Goal: Task Accomplishment & Management: Complete application form

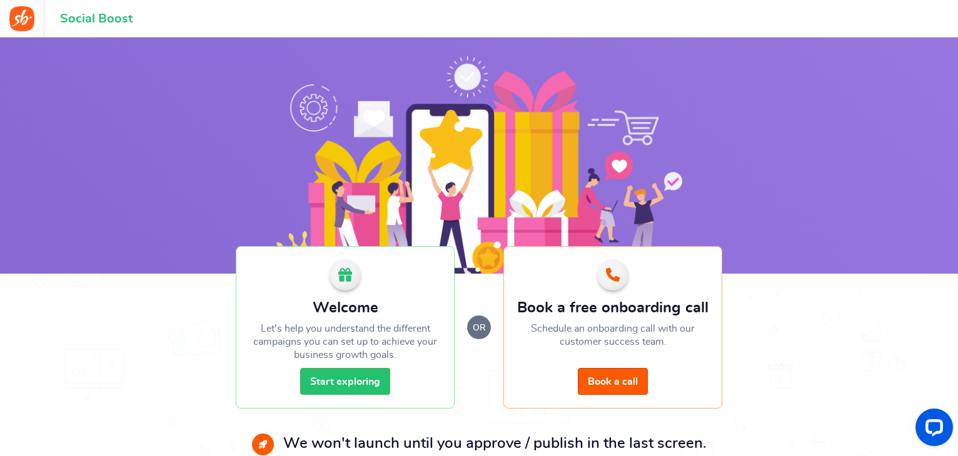
scroll to position [68, 0]
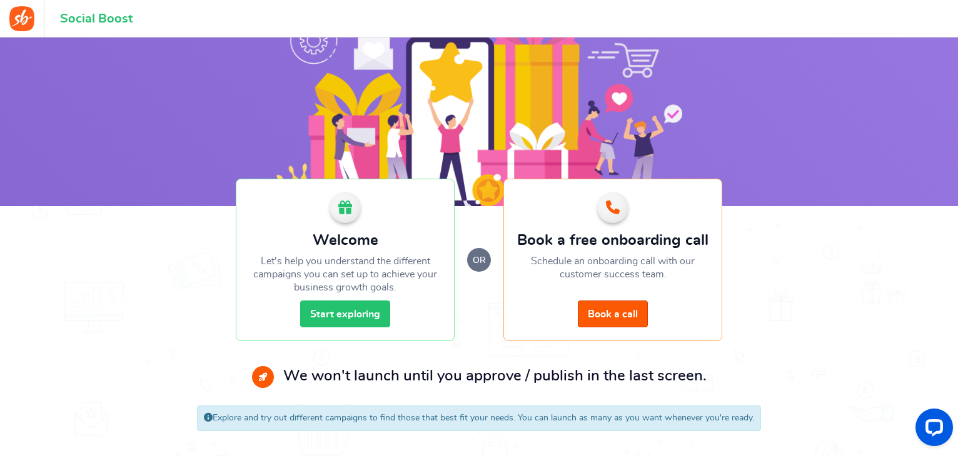
click at [353, 318] on link "Start exploring" at bounding box center [345, 314] width 90 height 27
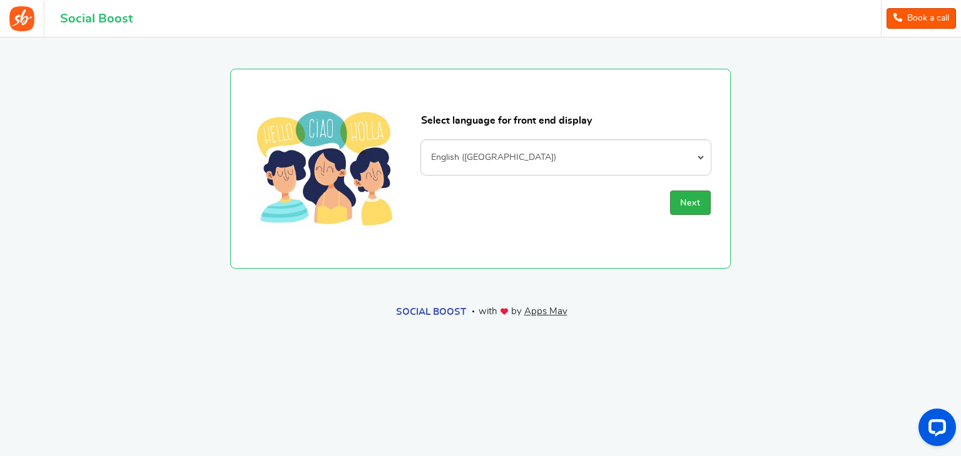
click at [696, 204] on span "Next" at bounding box center [690, 203] width 21 height 9
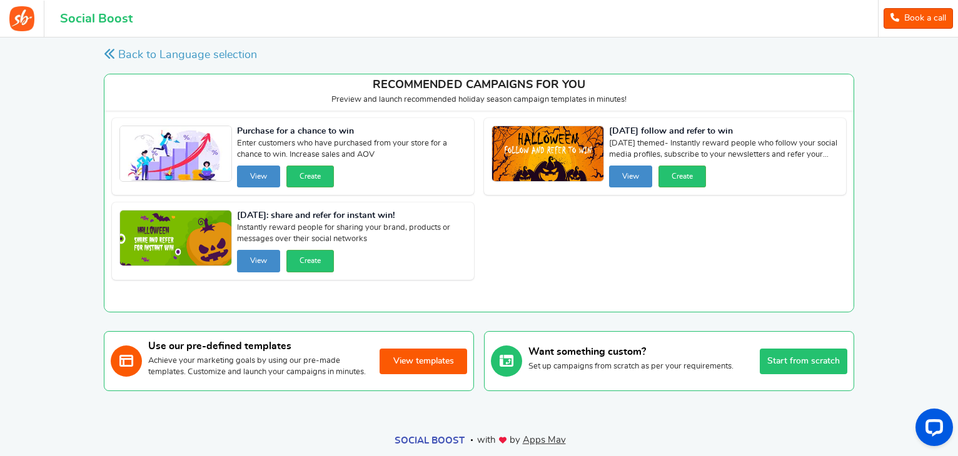
click at [828, 369] on button "Start from scratch" at bounding box center [804, 362] width 88 height 26
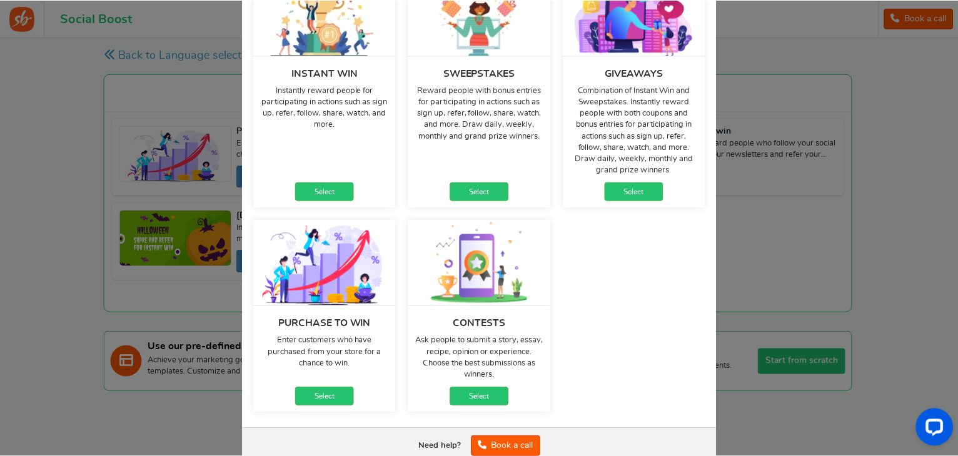
scroll to position [120, 0]
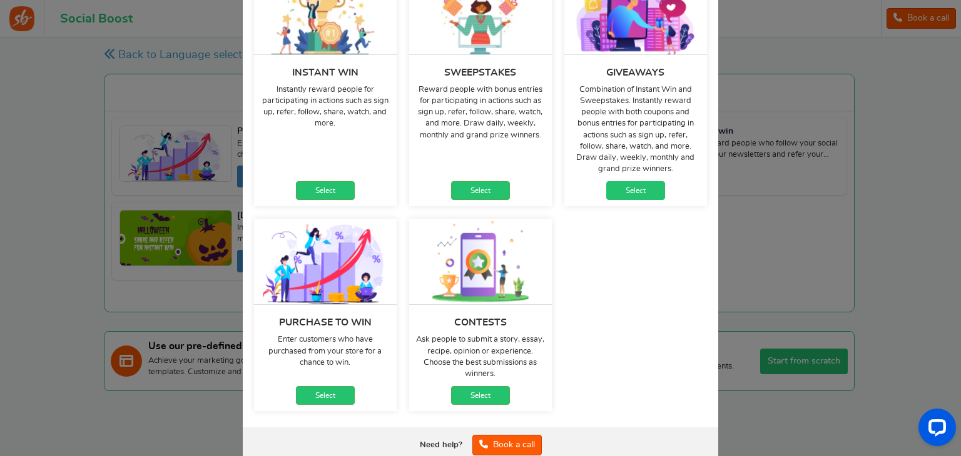
click at [635, 189] on link "Select" at bounding box center [635, 190] width 59 height 19
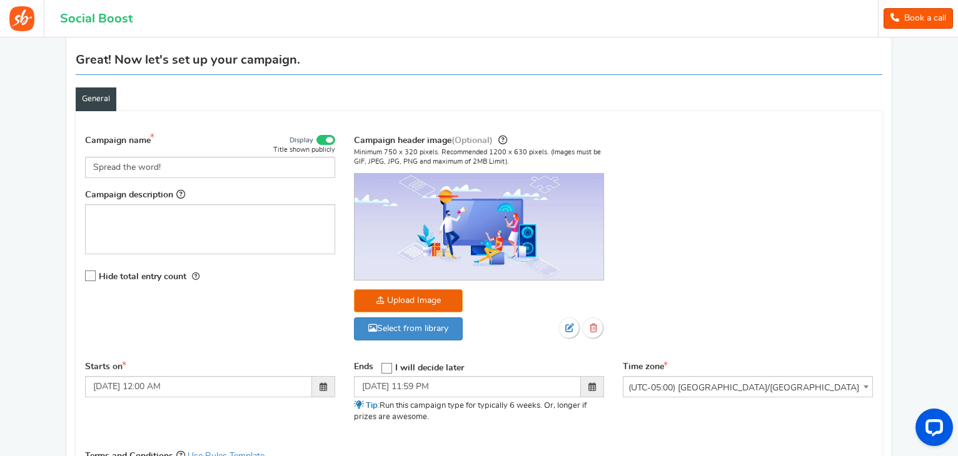
scroll to position [94, 0]
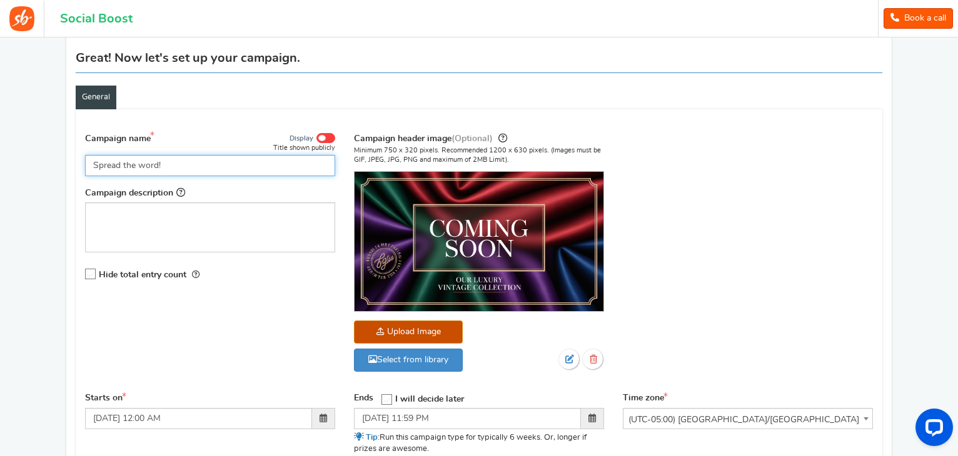
click at [128, 169] on input "Spread the word!" at bounding box center [210, 165] width 250 height 21
click at [194, 169] on input "Spread tComhe word!" at bounding box center [210, 165] width 250 height 21
type input "S"
type input "Coming Soon"
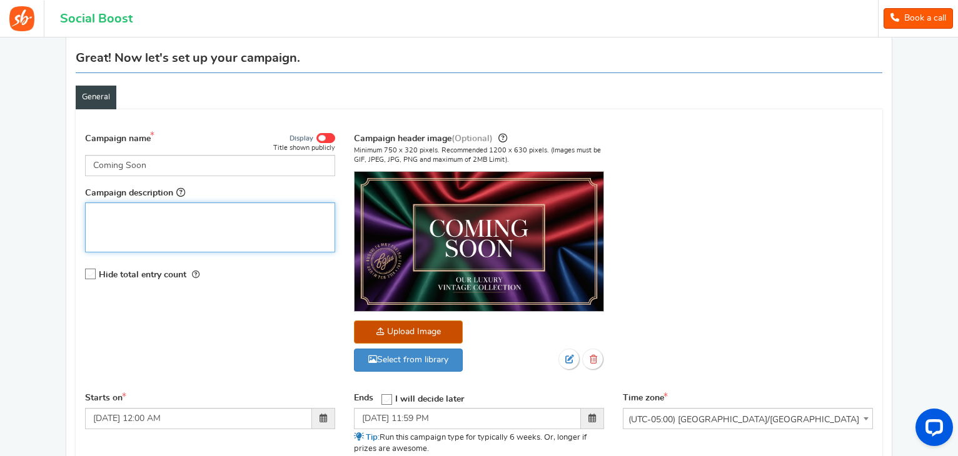
click at [149, 212] on p "Editor, competition_desc" at bounding box center [210, 213] width 234 height 13
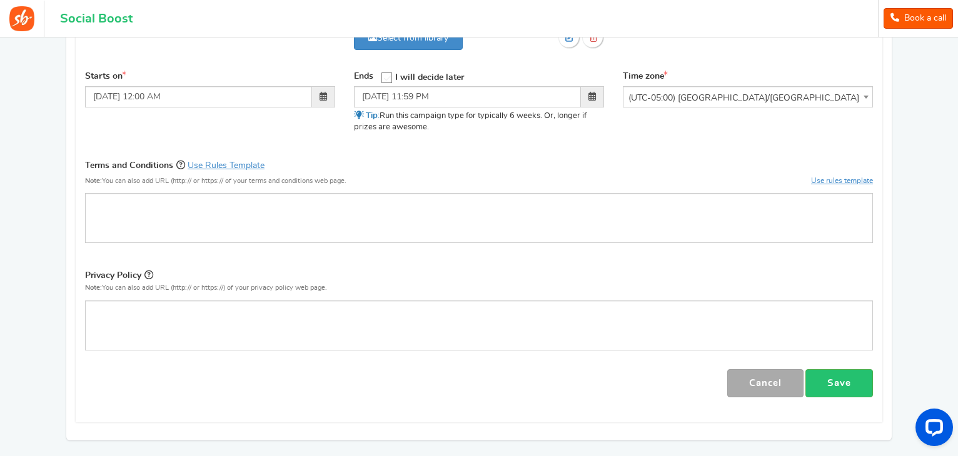
scroll to position [414, 0]
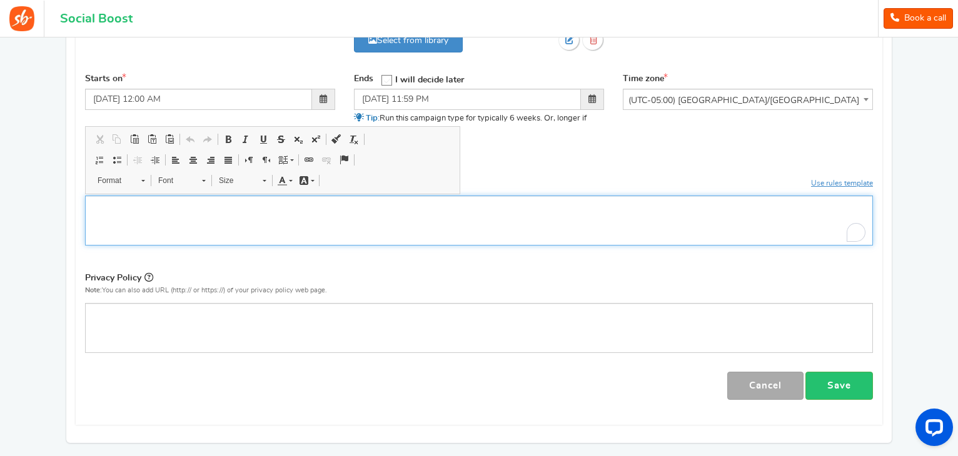
click at [273, 214] on div "To enrich screen reader interactions, please activate Accessibility in Grammarl…" at bounding box center [479, 221] width 788 height 50
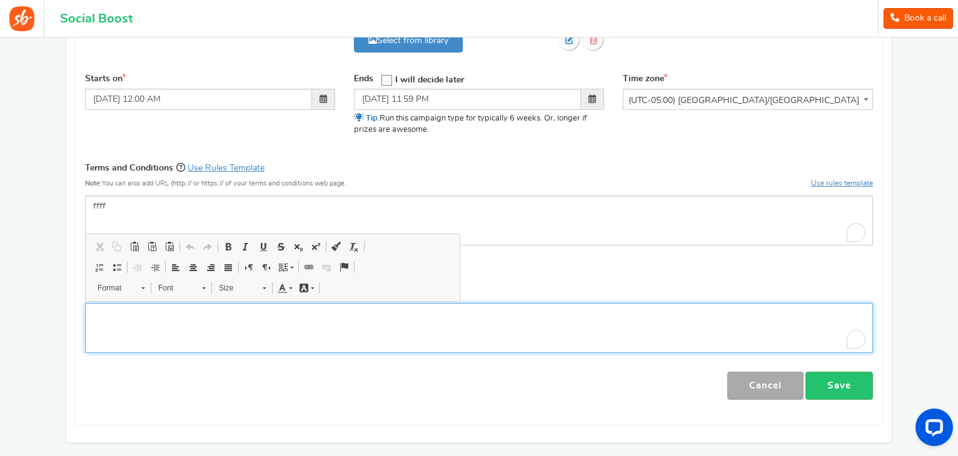
click at [302, 325] on div "To enrich screen reader interactions, please activate Accessibility in Grammarl…" at bounding box center [479, 328] width 788 height 50
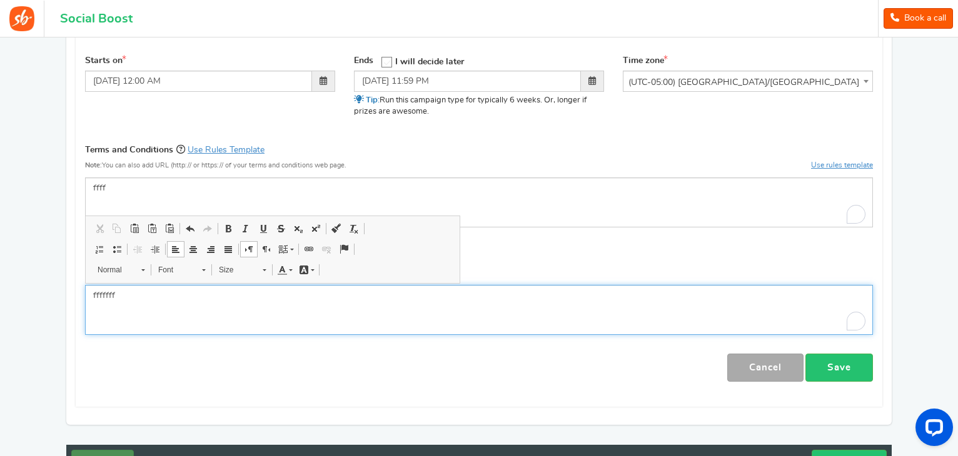
scroll to position [437, 0]
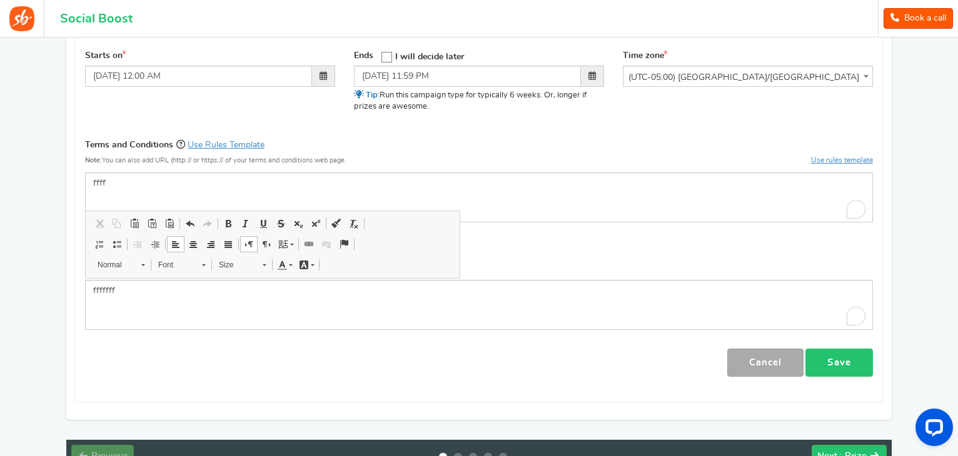
click at [829, 368] on link "Save" at bounding box center [839, 363] width 68 height 28
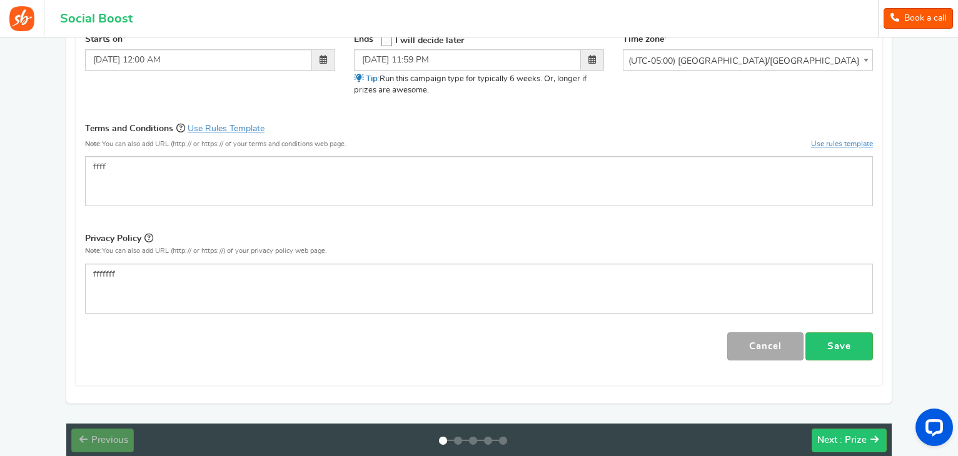
scroll to position [520, 0]
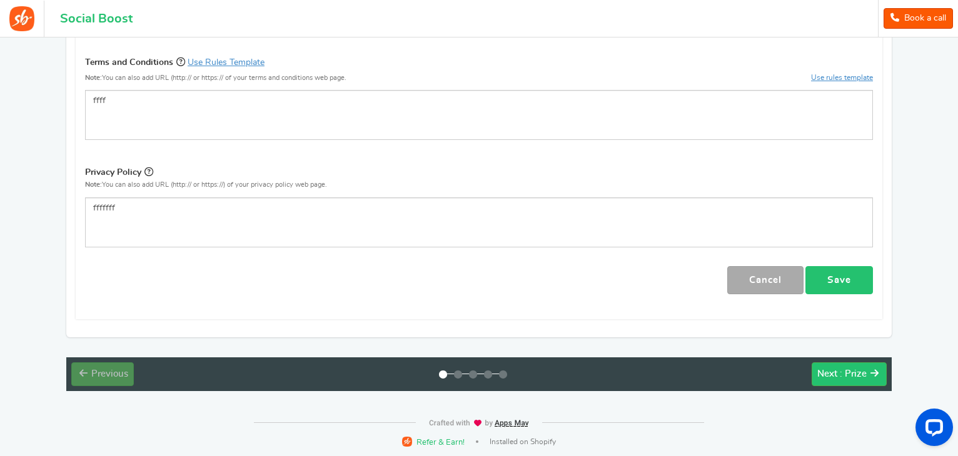
click at [829, 279] on link "Save" at bounding box center [839, 280] width 68 height 28
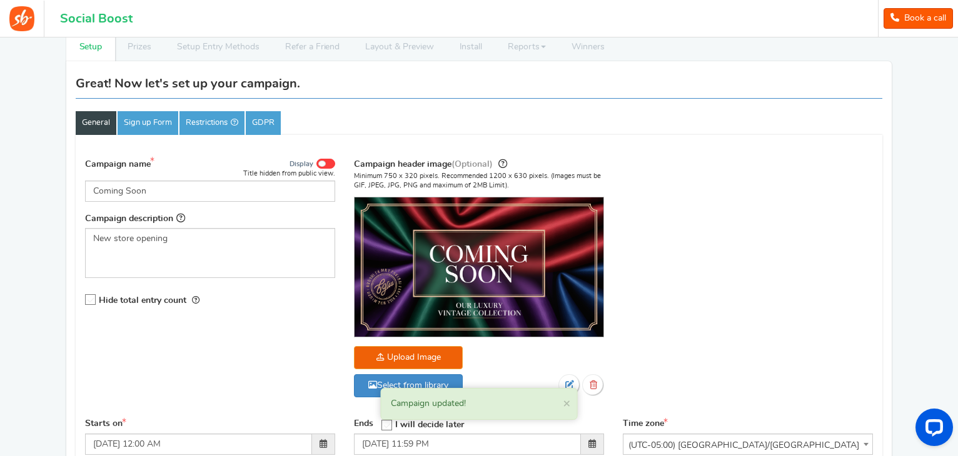
scroll to position [0, 0]
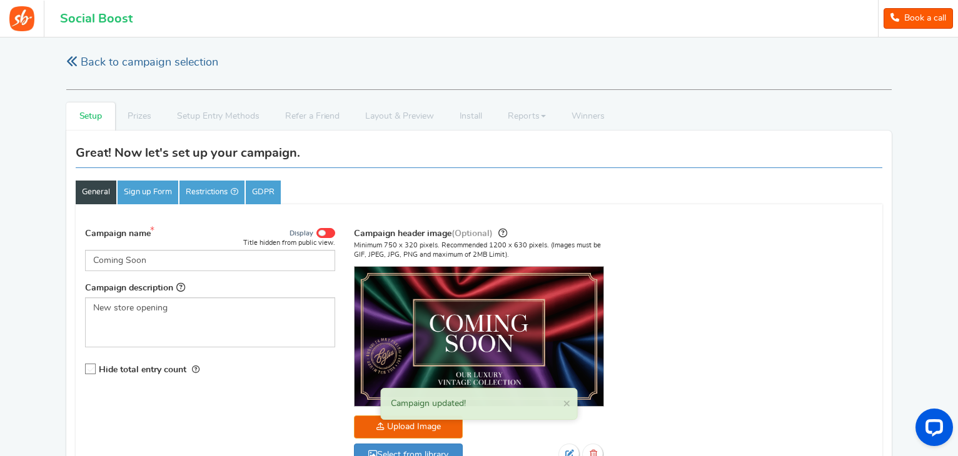
click at [78, 58] on link "Back to campaign selection" at bounding box center [142, 63] width 152 height 16
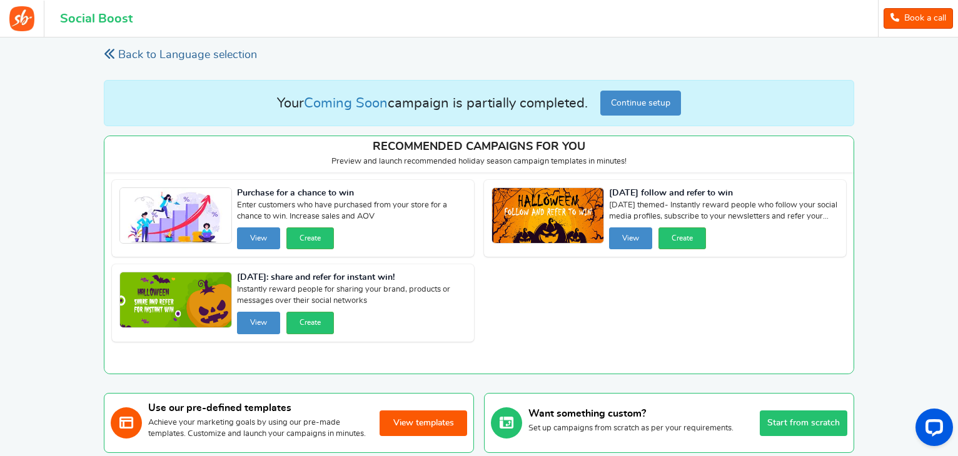
click at [136, 52] on link "Back to Language selection" at bounding box center [180, 56] width 153 height 16
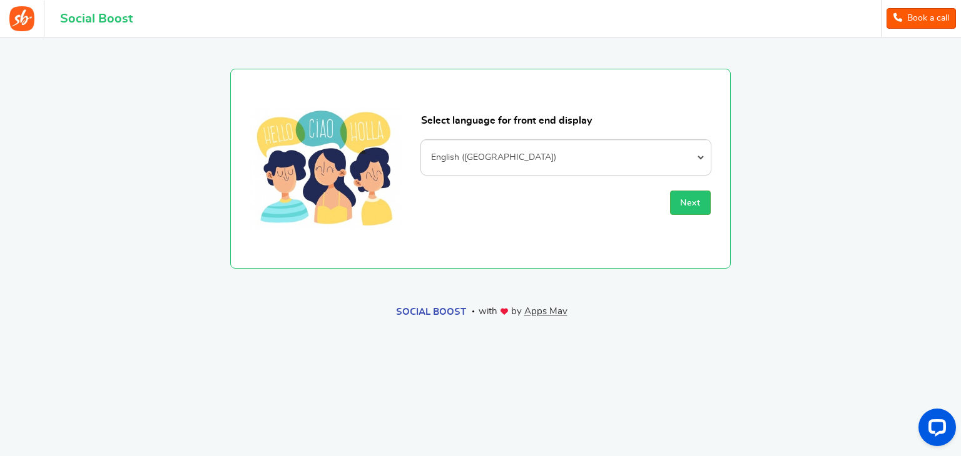
click at [88, 25] on h1 "Social Boost" at bounding box center [96, 19] width 73 height 14
click at [84, 17] on h1 "Social Boost" at bounding box center [96, 19] width 73 height 14
click at [3, 21] on figure at bounding box center [22, 19] width 44 height 36
click at [22, 24] on img at bounding box center [21, 18] width 25 height 25
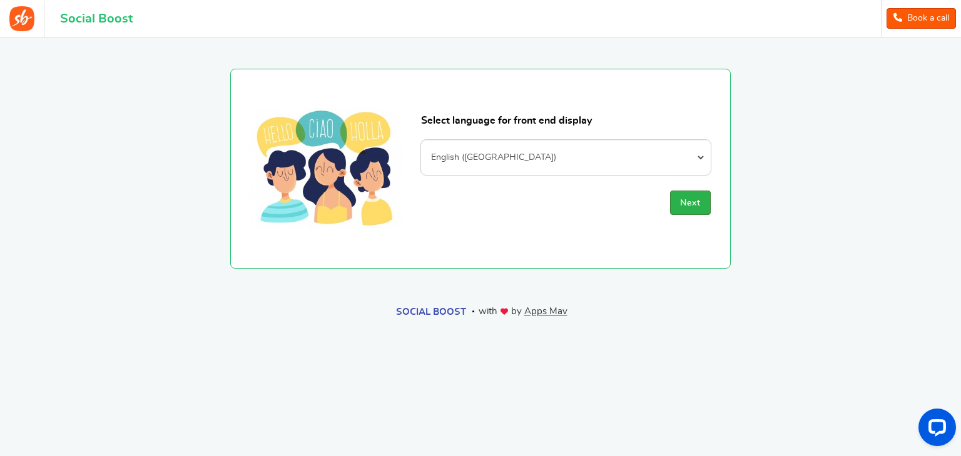
click at [681, 203] on span "Next" at bounding box center [690, 203] width 21 height 9
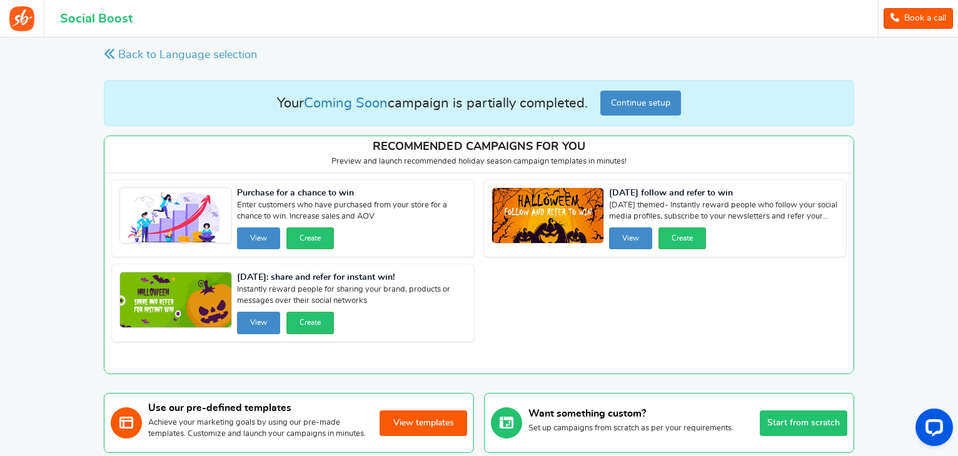
scroll to position [104, 0]
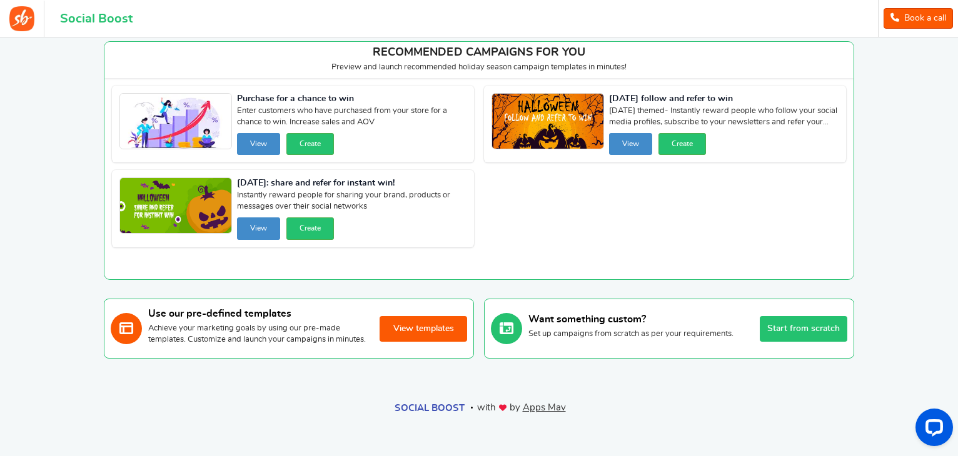
click at [431, 321] on button "View templates" at bounding box center [424, 329] width 88 height 26
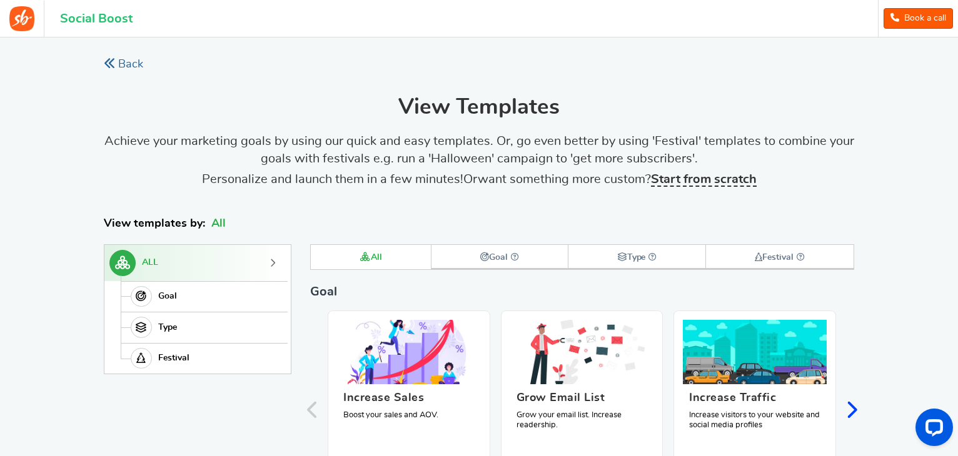
click at [120, 66] on link "Back" at bounding box center [123, 65] width 39 height 16
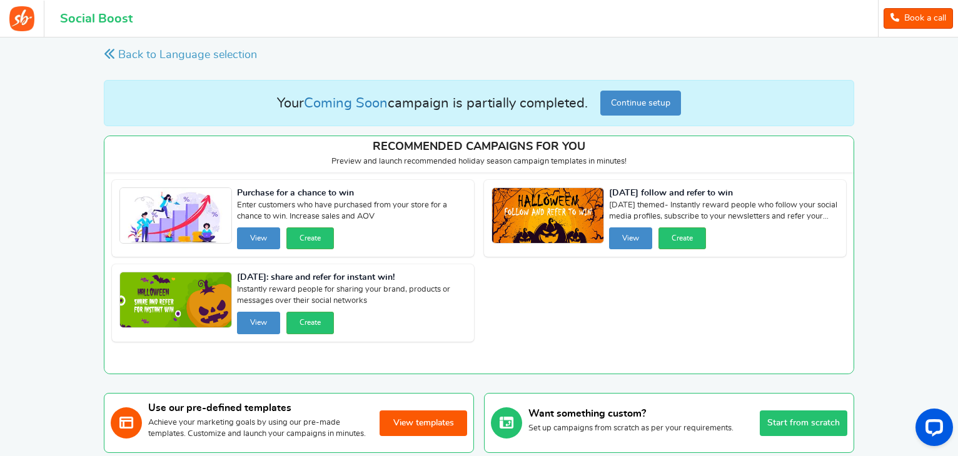
click at [120, 66] on div "Back to Language selection" at bounding box center [254, 56] width 300 height 36
click at [639, 97] on button "Continue setup" at bounding box center [640, 103] width 81 height 25
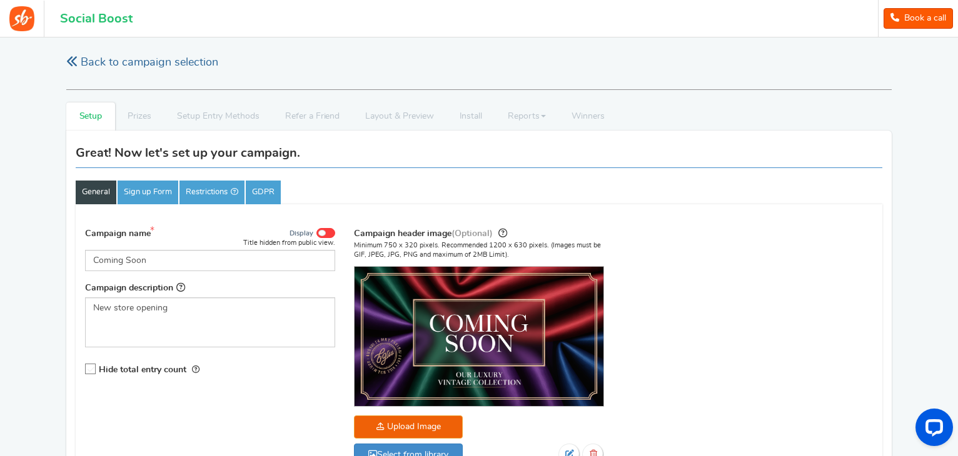
click at [82, 66] on link "Back to campaign selection" at bounding box center [142, 63] width 152 height 16
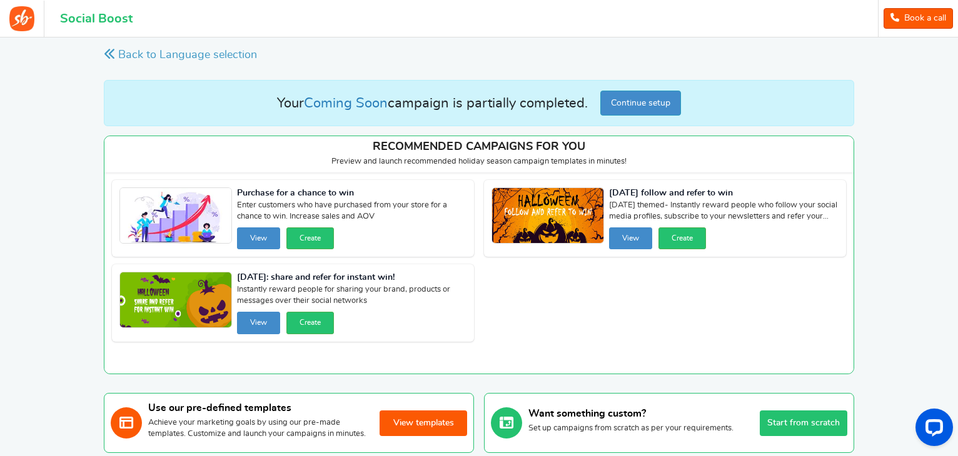
click at [640, 107] on button "Continue setup" at bounding box center [640, 103] width 81 height 25
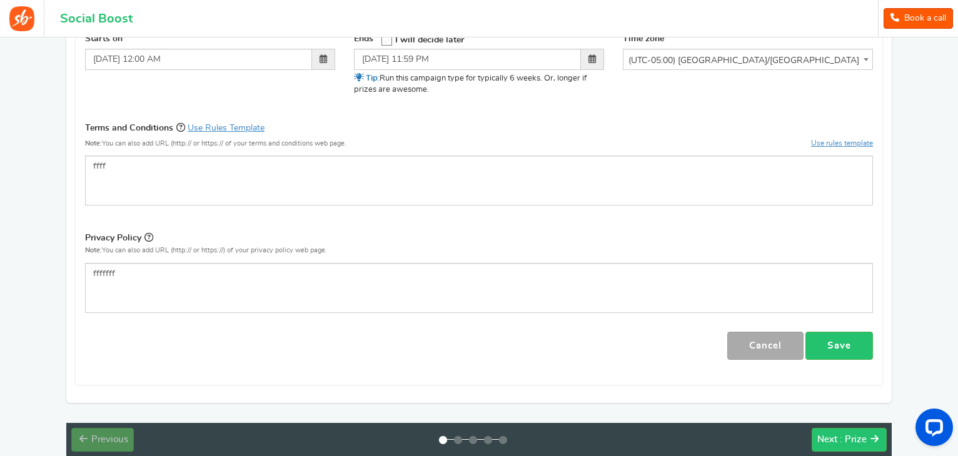
scroll to position [520, 0]
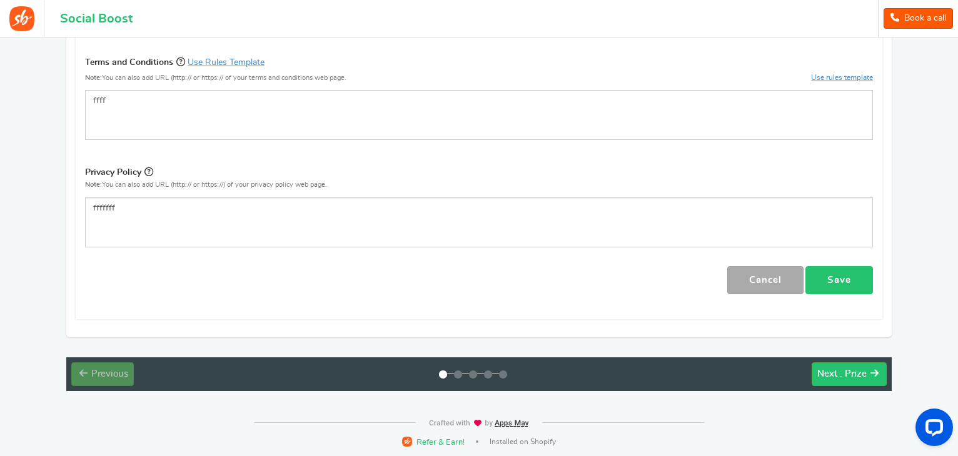
click at [829, 284] on link "Save" at bounding box center [839, 280] width 68 height 28
click at [834, 281] on link "Save" at bounding box center [839, 280] width 68 height 28
click at [860, 370] on span ": Prize" at bounding box center [853, 374] width 27 height 9
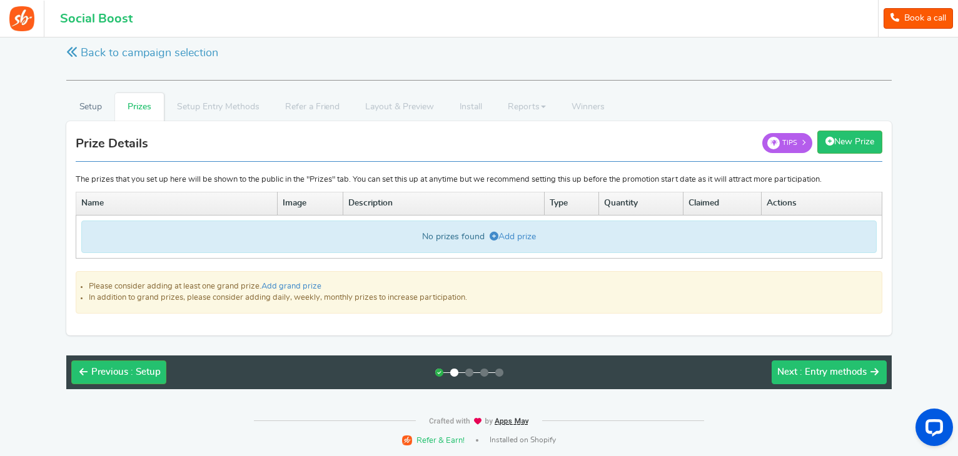
scroll to position [8, 0]
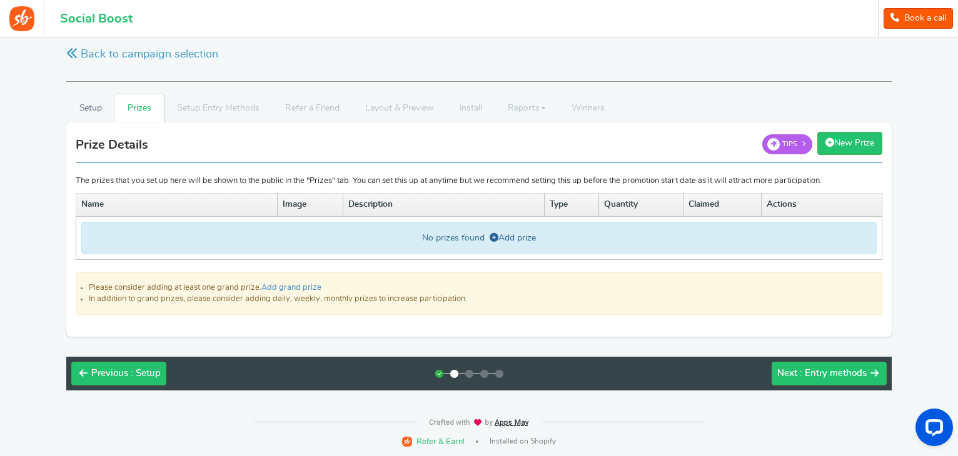
click at [492, 236] on icon at bounding box center [494, 237] width 9 height 9
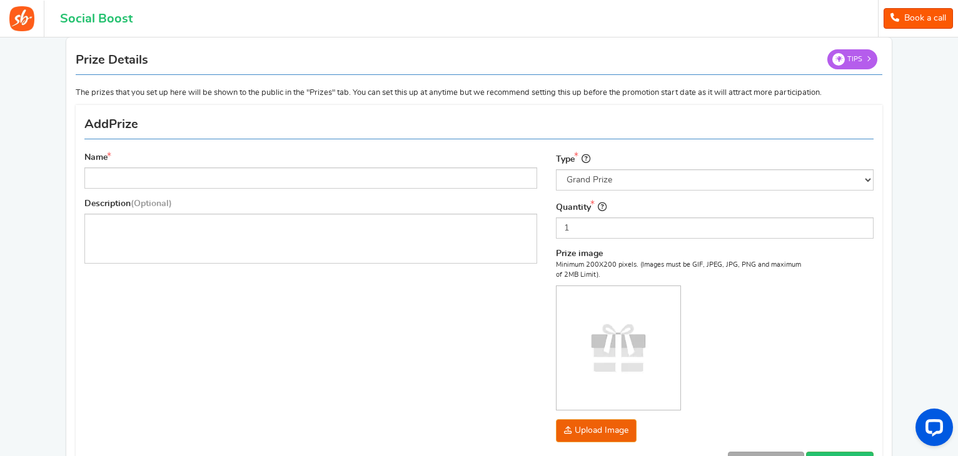
scroll to position [95, 0]
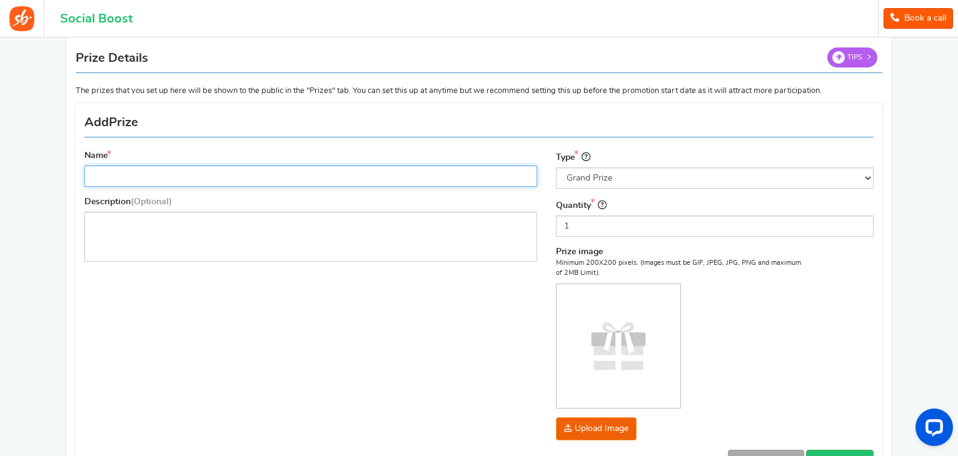
click at [231, 168] on input "Name" at bounding box center [310, 176] width 453 height 21
type input "shirt"
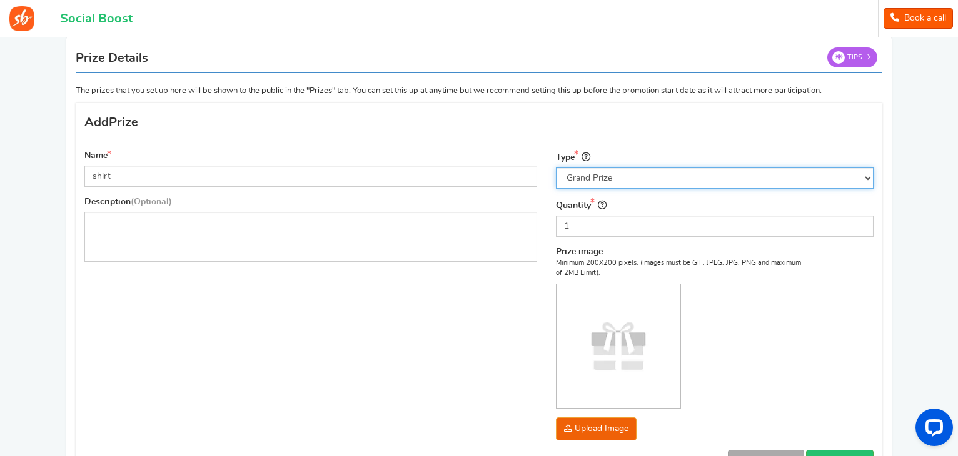
click at [670, 182] on select "Select the prize type Grand Prize Daily Prize Weekly Prize Monthly Prize" at bounding box center [715, 178] width 318 height 21
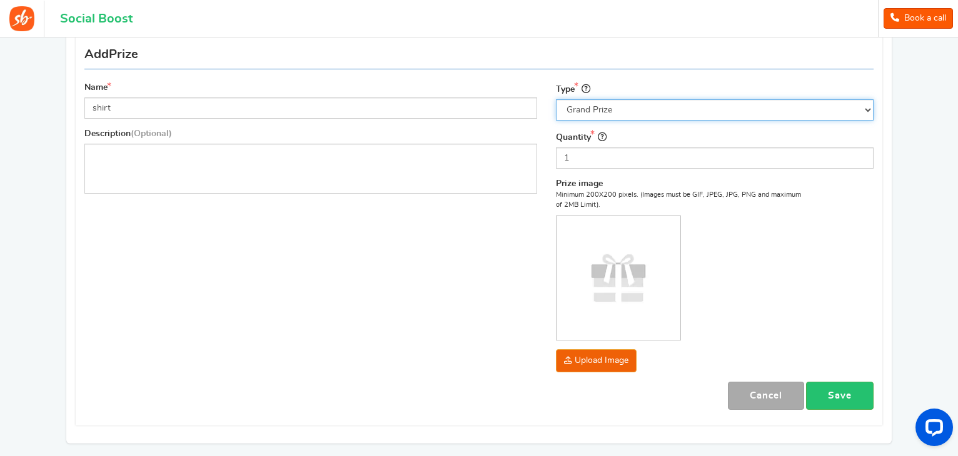
scroll to position [185, 0]
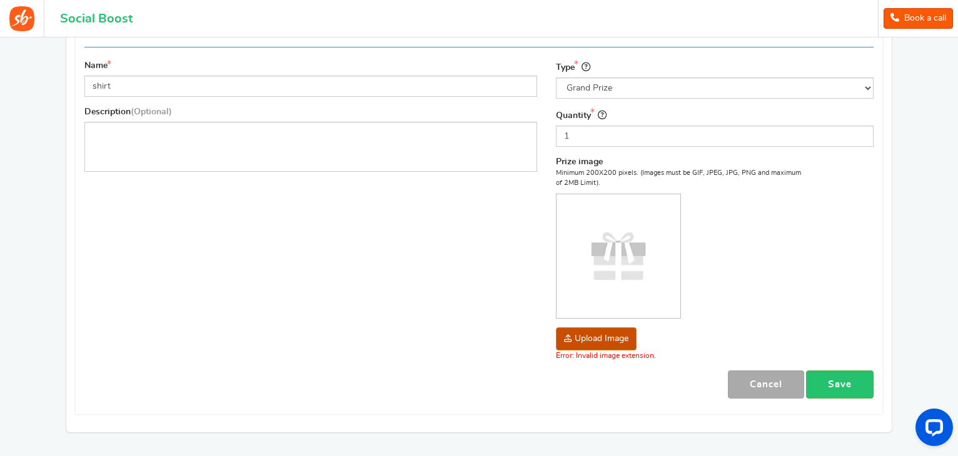
click at [840, 380] on link "Save" at bounding box center [840, 385] width 68 height 28
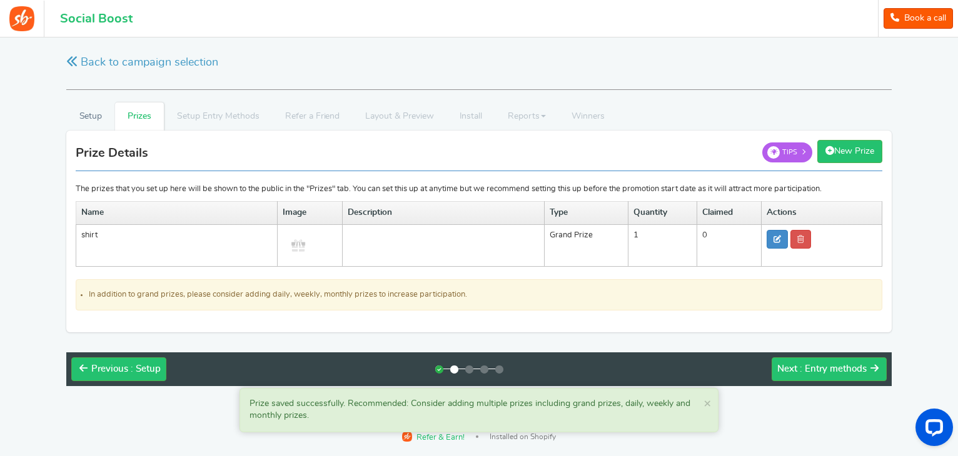
scroll to position [0, 0]
click at [845, 365] on span ": Entry methods" at bounding box center [834, 369] width 67 height 9
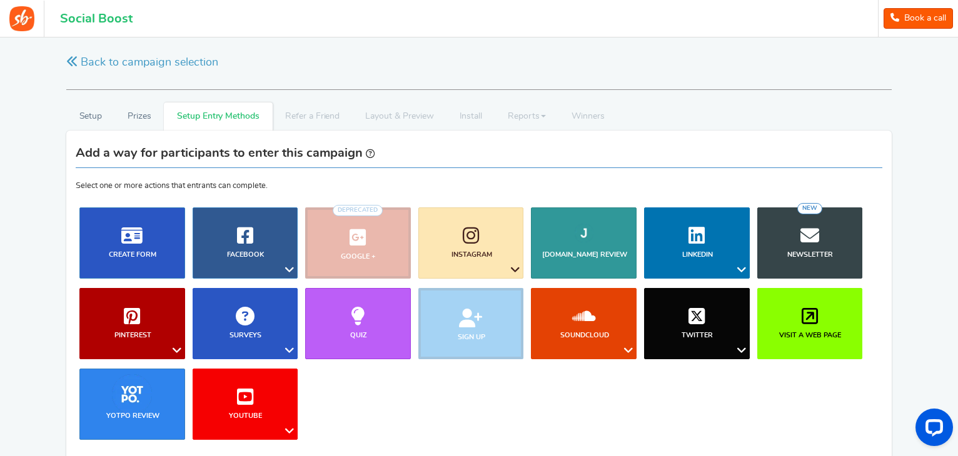
scroll to position [219, 0]
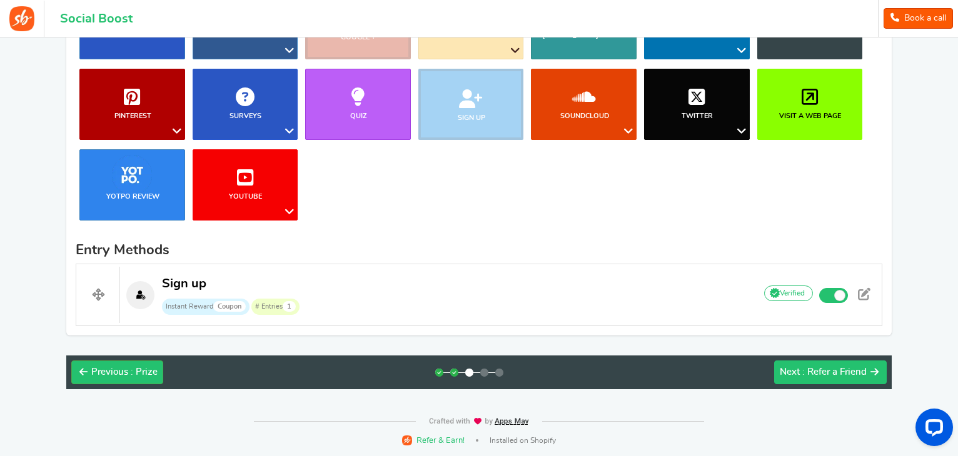
click at [857, 376] on div "Next : Refer a Friend" at bounding box center [823, 372] width 87 height 13
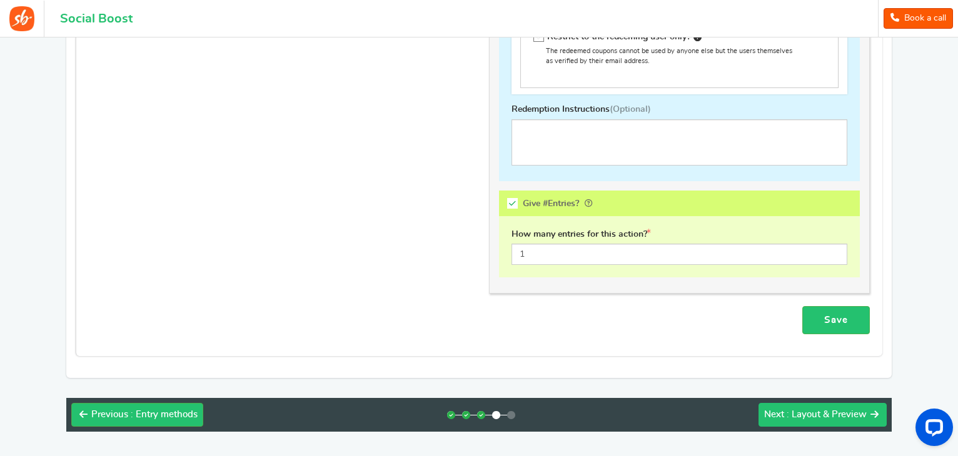
scroll to position [784, 0]
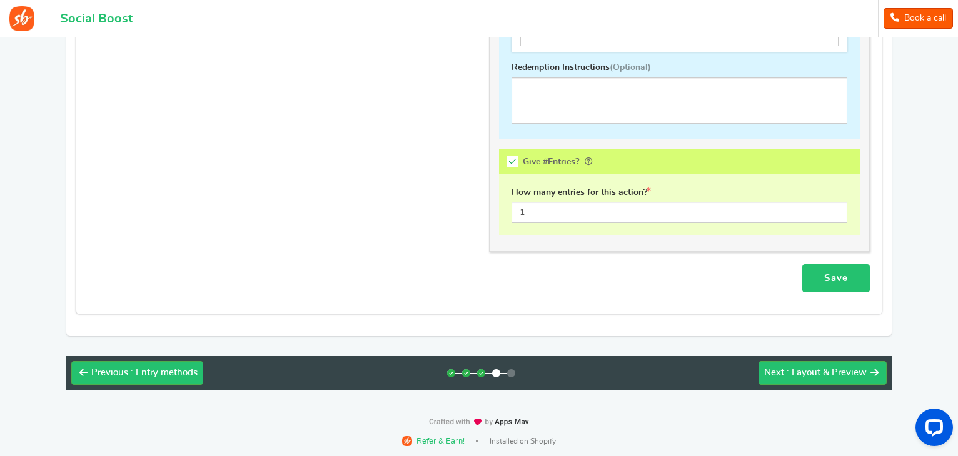
click at [848, 275] on link "Save" at bounding box center [836, 279] width 68 height 28
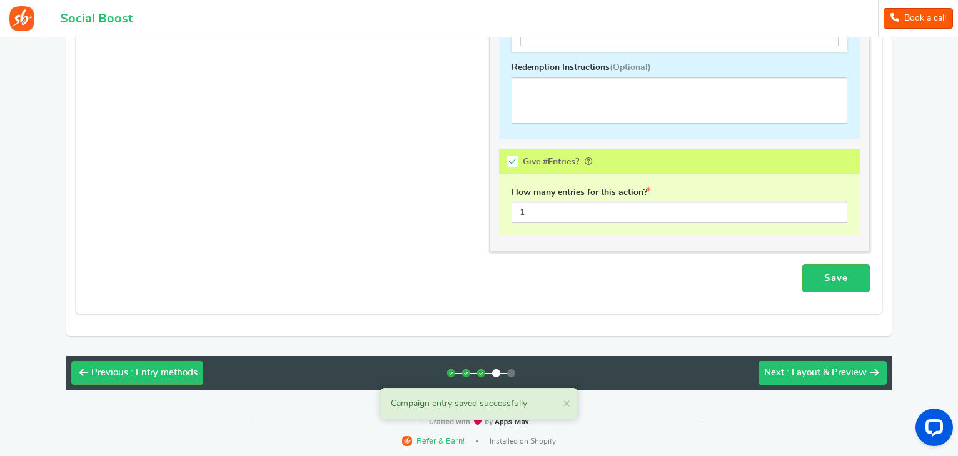
click at [834, 372] on span ": Layout & Preview" at bounding box center [827, 372] width 80 height 9
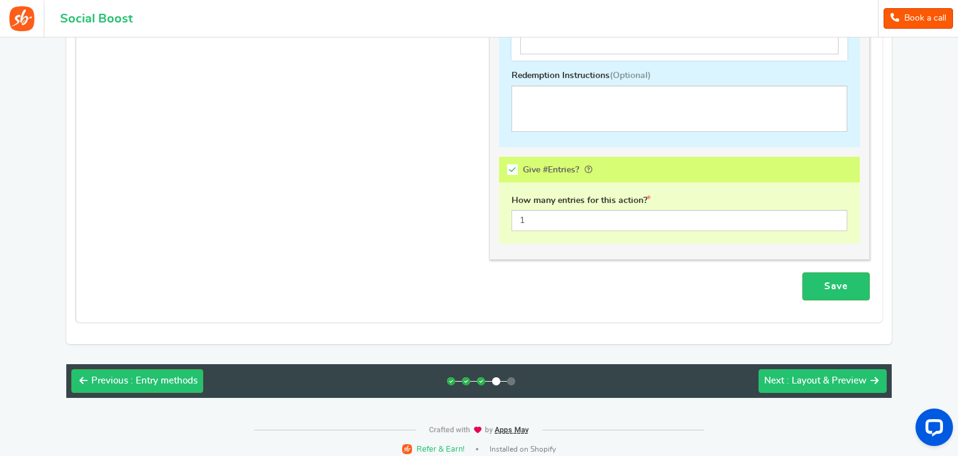
scroll to position [775, 0]
click at [802, 386] on button "Next : Layout & Preview" at bounding box center [823, 382] width 128 height 24
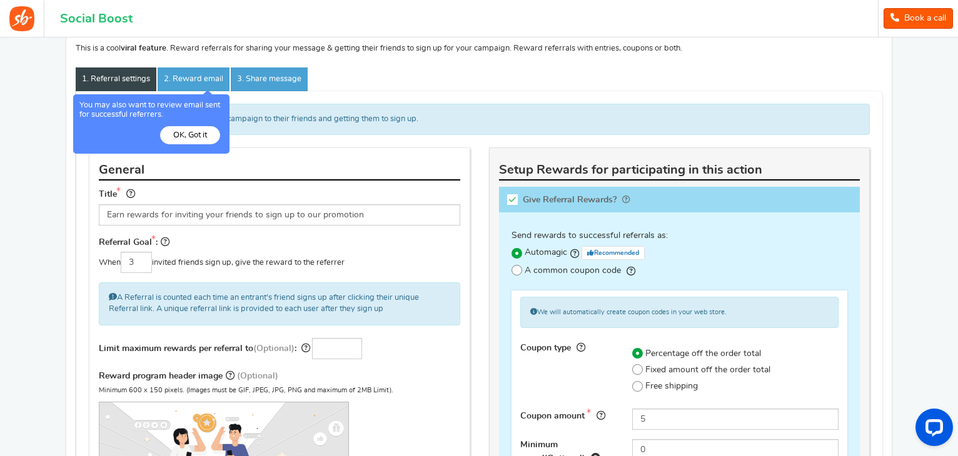
scroll to position [130, 0]
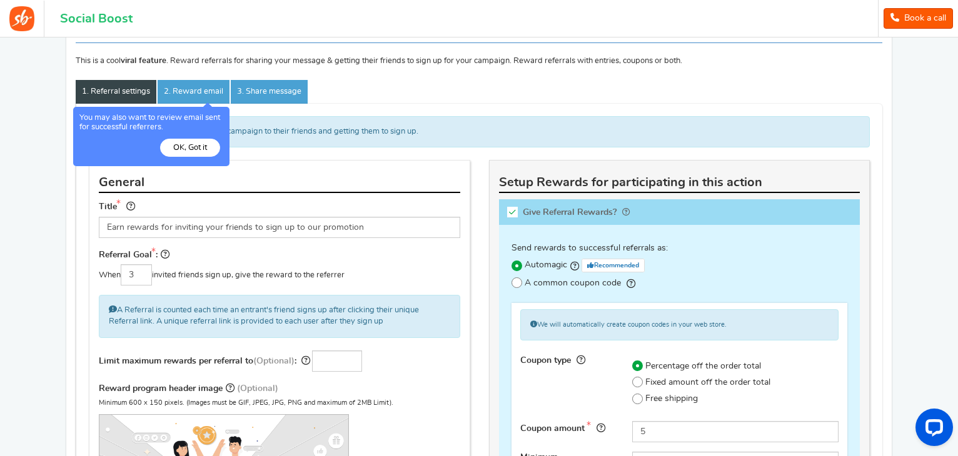
click at [200, 146] on button "OK, Got it" at bounding box center [190, 148] width 60 height 18
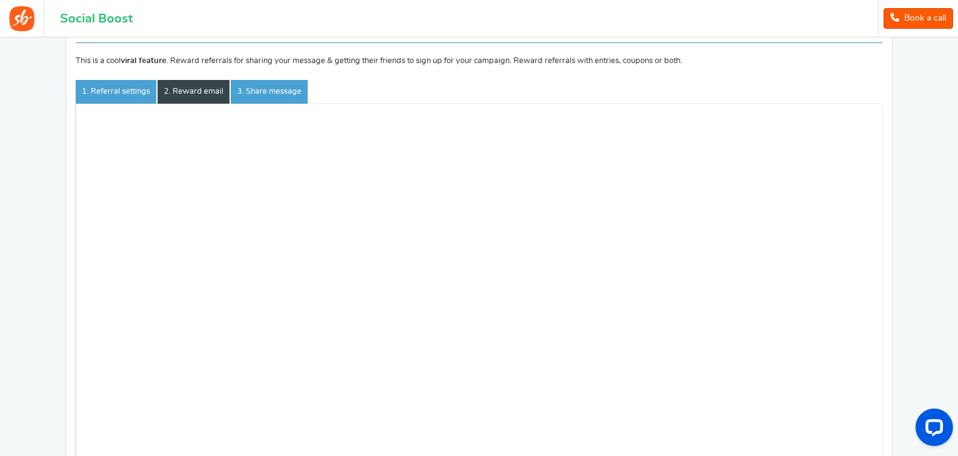
scroll to position [62, 0]
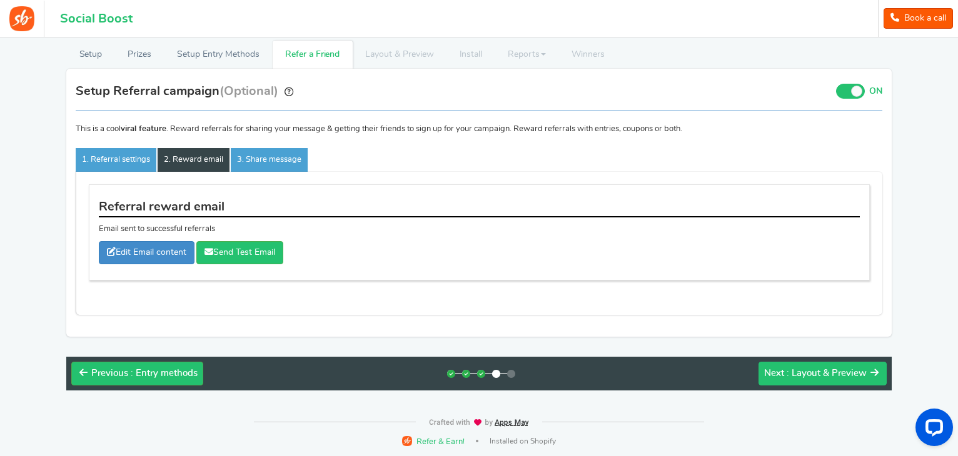
drag, startPoint x: 822, startPoint y: 381, endPoint x: 811, endPoint y: 360, distance: 24.1
click at [811, 360] on div "Previous : Entry methods Next : Layout & Preview" at bounding box center [478, 374] width 825 height 34
click at [822, 376] on div "Next : Layout & Preview" at bounding box center [815, 374] width 103 height 13
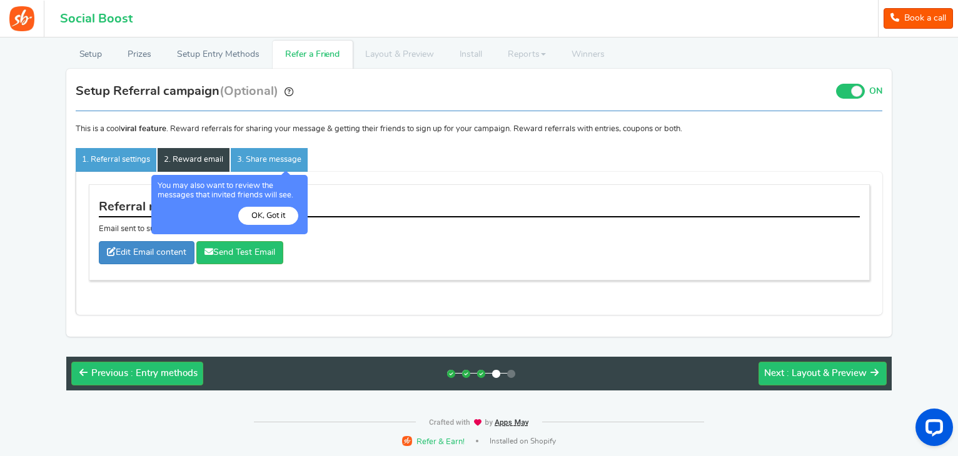
click at [263, 214] on button "OK, Got it" at bounding box center [268, 216] width 60 height 18
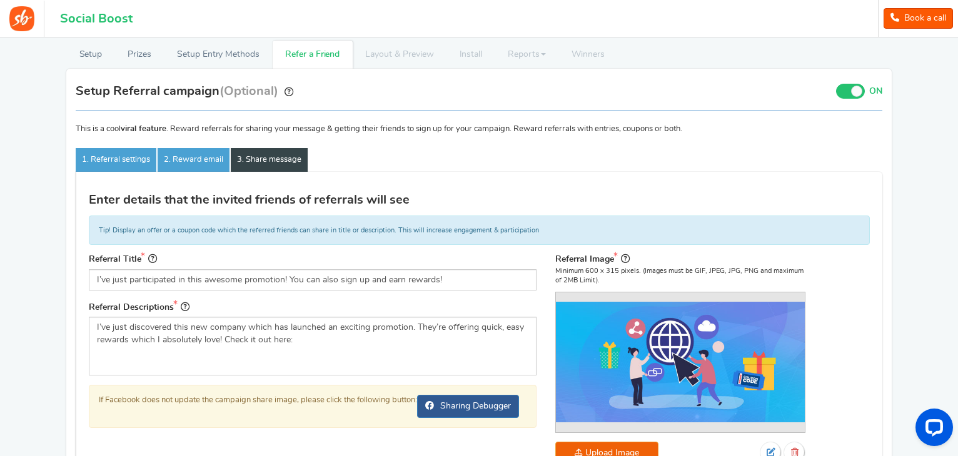
scroll to position [276, 0]
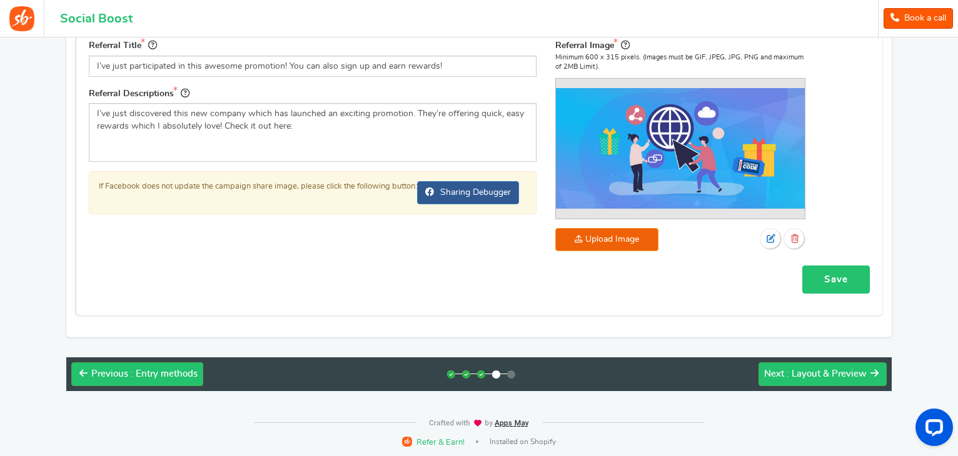
click at [842, 268] on link "Save" at bounding box center [836, 280] width 68 height 28
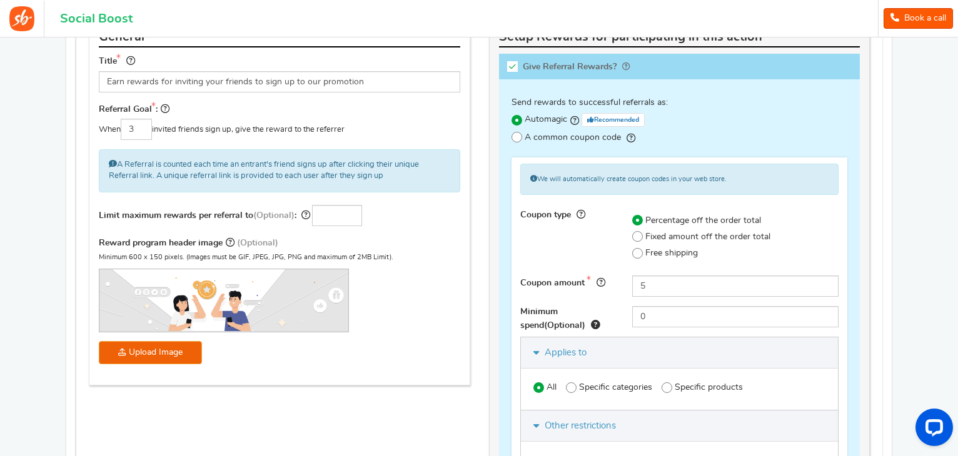
scroll to position [784, 0]
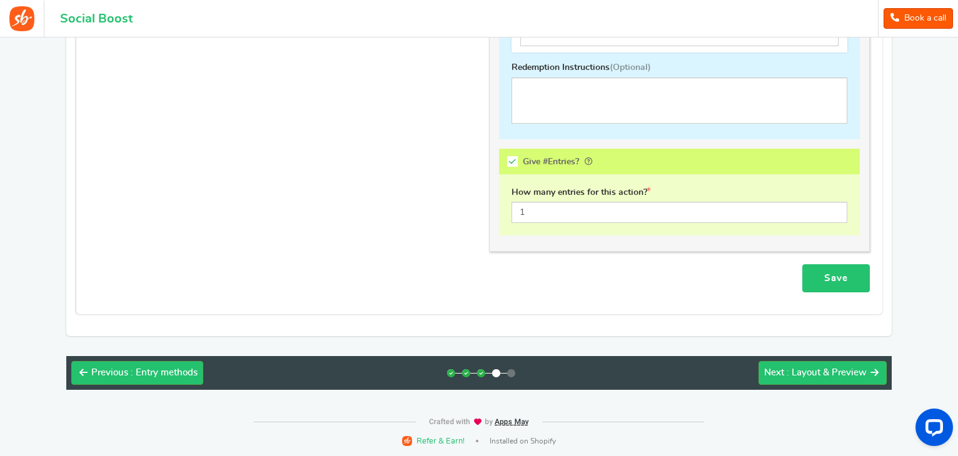
click at [833, 285] on link "Save" at bounding box center [836, 279] width 68 height 28
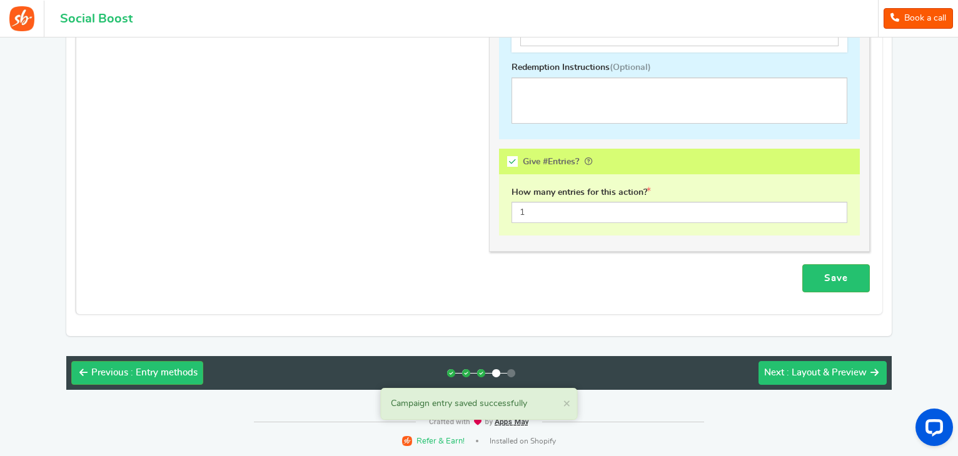
click at [801, 370] on span ": Layout & Preview" at bounding box center [827, 372] width 80 height 9
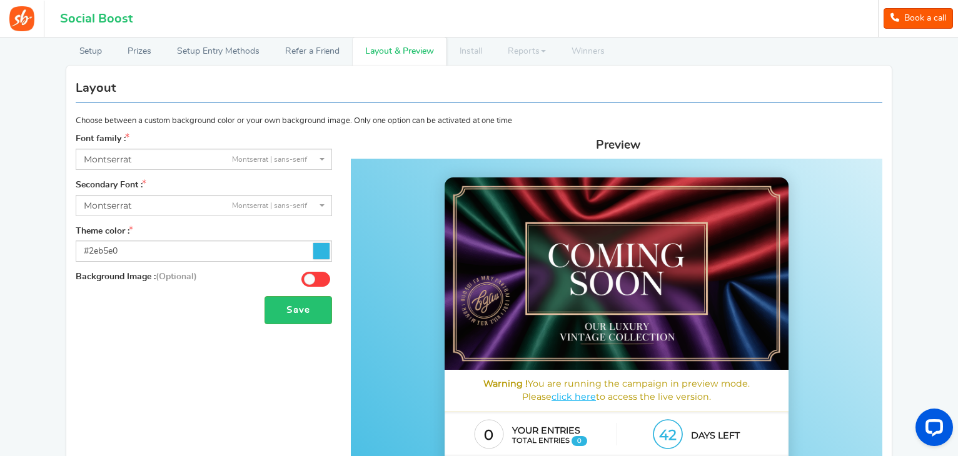
scroll to position [64, 0]
click at [321, 255] on icon at bounding box center [321, 252] width 16 height 16
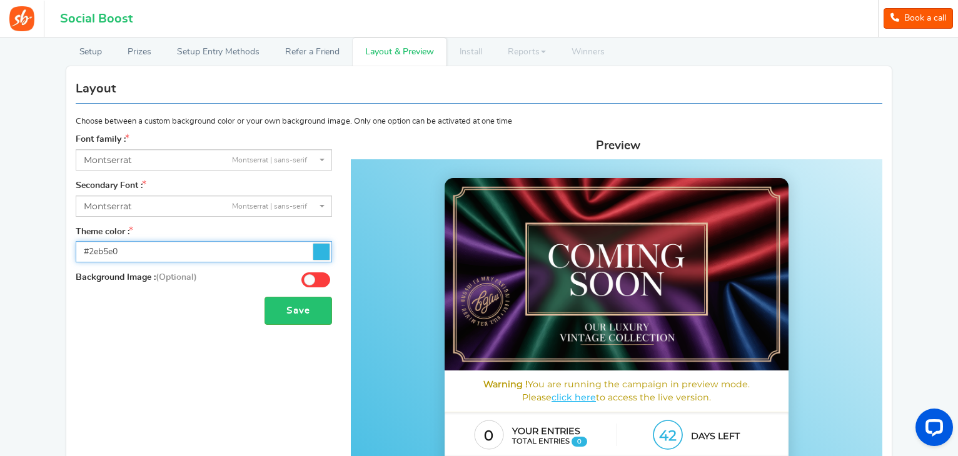
click at [321, 255] on input "#2eb5e0" at bounding box center [204, 251] width 256 height 21
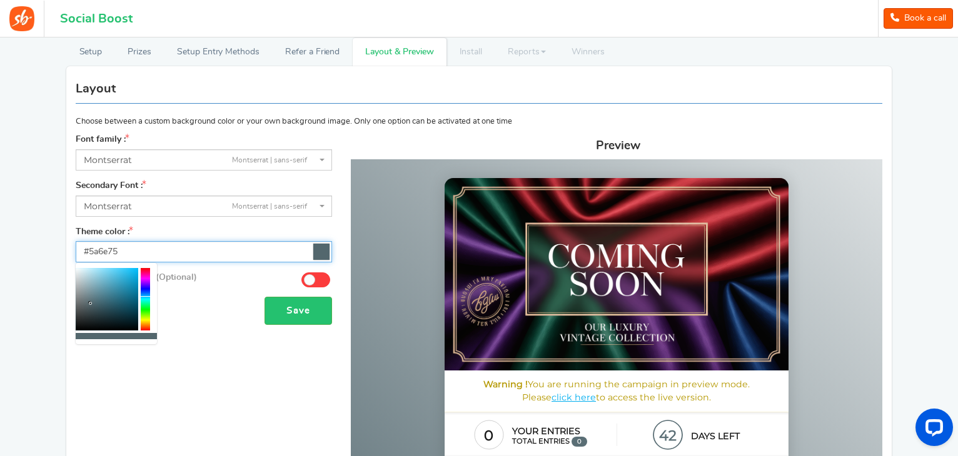
type input "#5b6e75"
drag, startPoint x: 128, startPoint y: 276, endPoint x: 89, endPoint y: 302, distance: 46.3
click at [89, 302] on div at bounding box center [107, 299] width 63 height 63
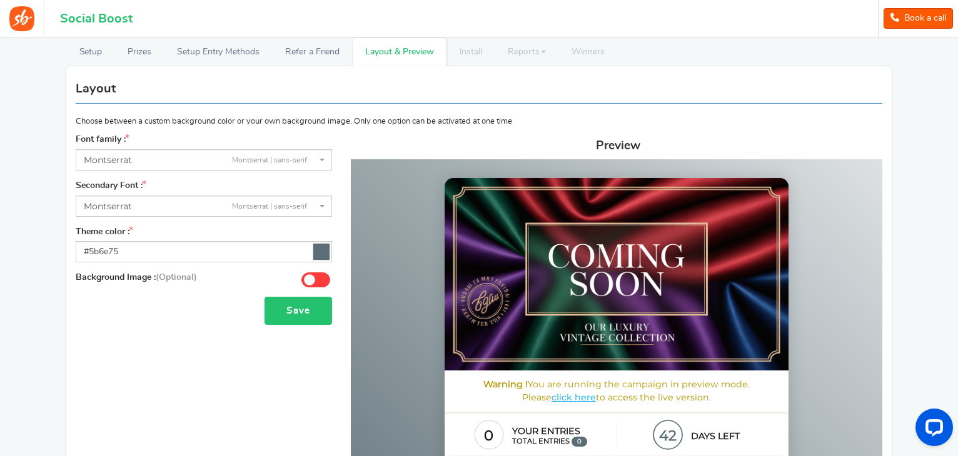
click at [289, 321] on button "Save" at bounding box center [299, 311] width 68 height 28
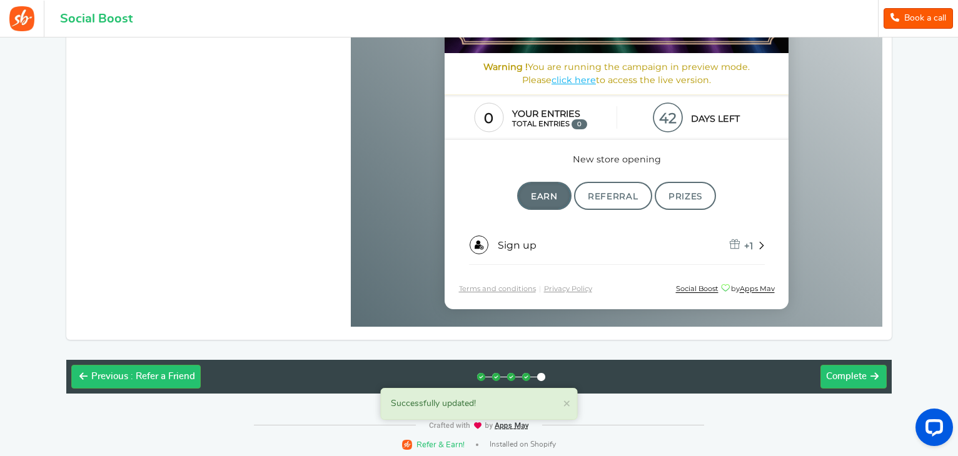
scroll to position [386, 0]
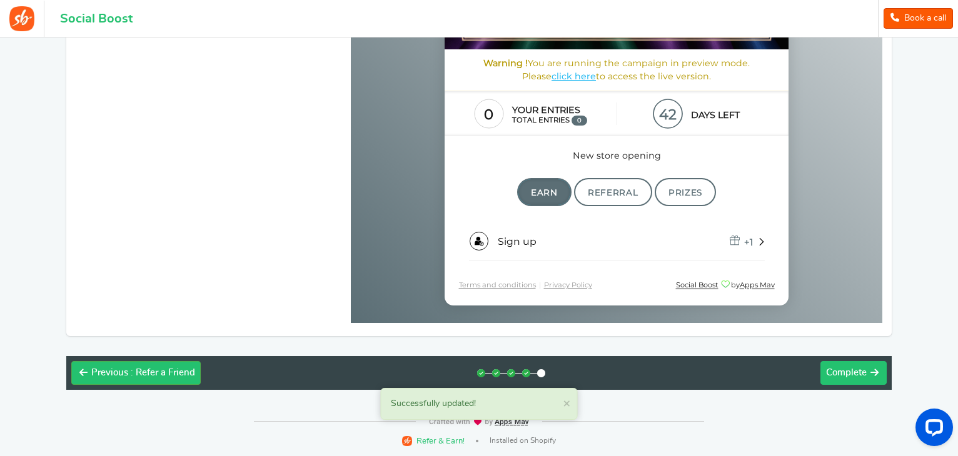
click at [860, 374] on span "Complete" at bounding box center [846, 372] width 41 height 9
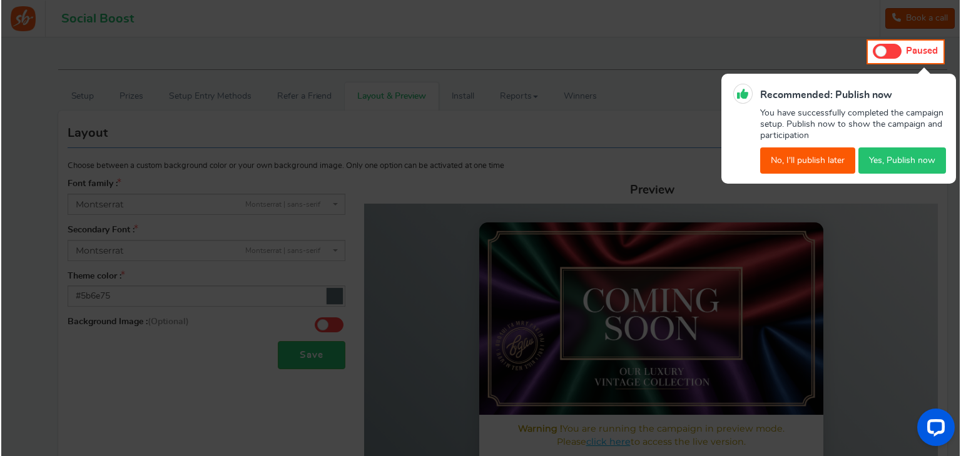
scroll to position [0, 0]
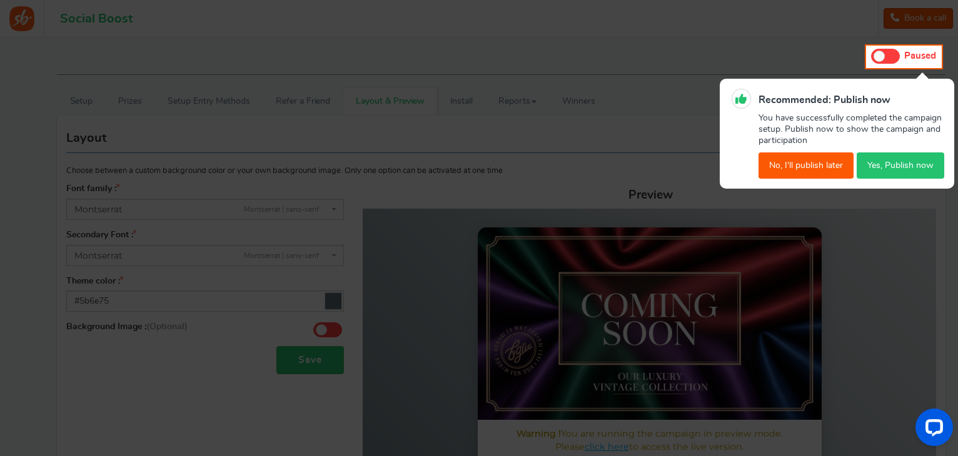
click at [899, 173] on button "Yes, Publish now" at bounding box center [901, 166] width 88 height 26
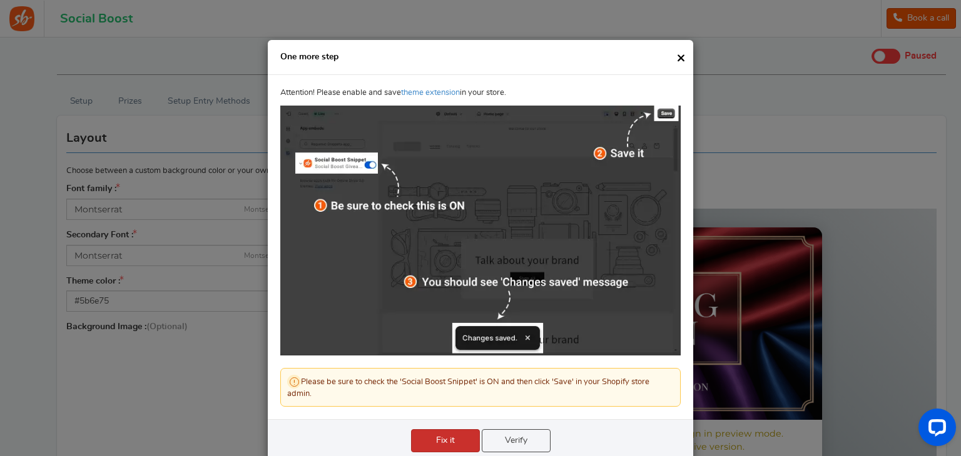
click at [467, 444] on link "Fix it" at bounding box center [445, 441] width 69 height 23
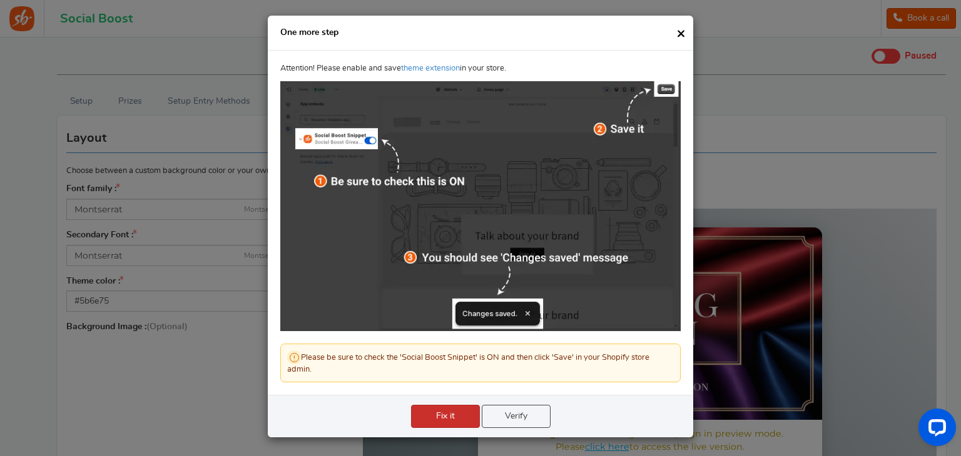
scroll to position [24, 0]
click at [451, 423] on link "Fix it" at bounding box center [445, 417] width 69 height 23
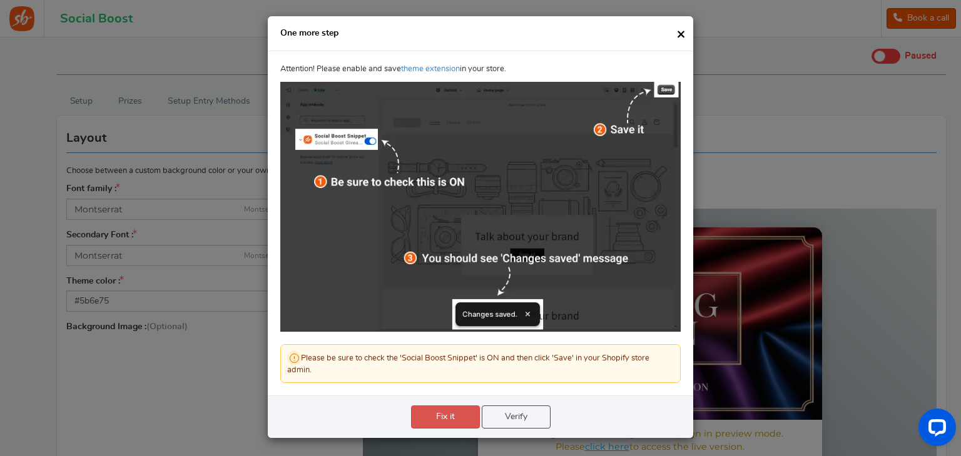
click at [525, 418] on link "Verify" at bounding box center [516, 417] width 69 height 23
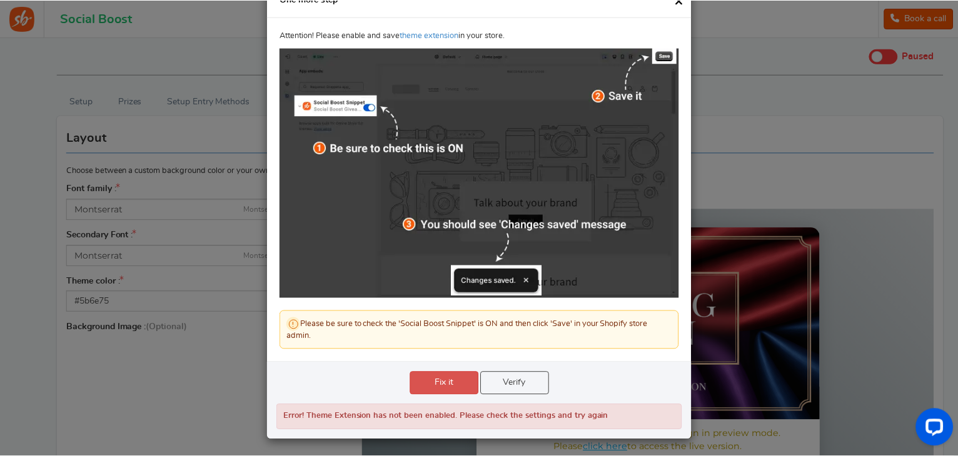
scroll to position [58, 0]
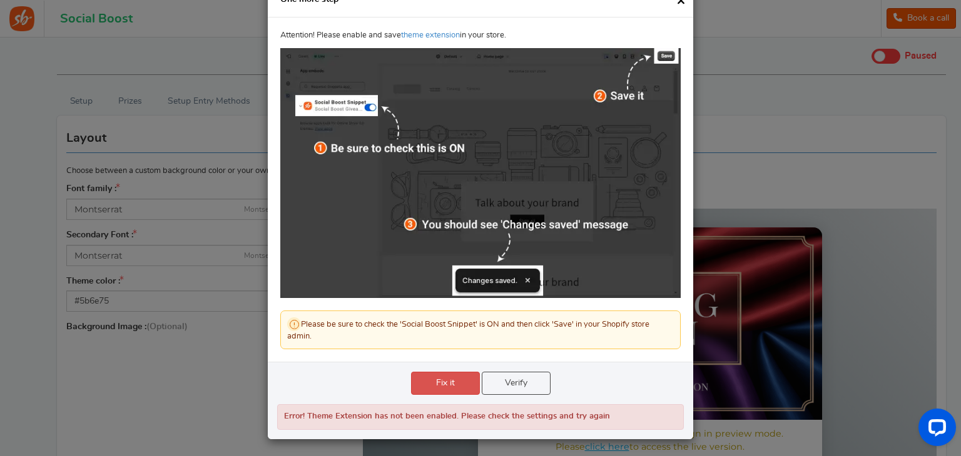
click at [677, 3] on span "×" at bounding box center [680, 0] width 9 height 16
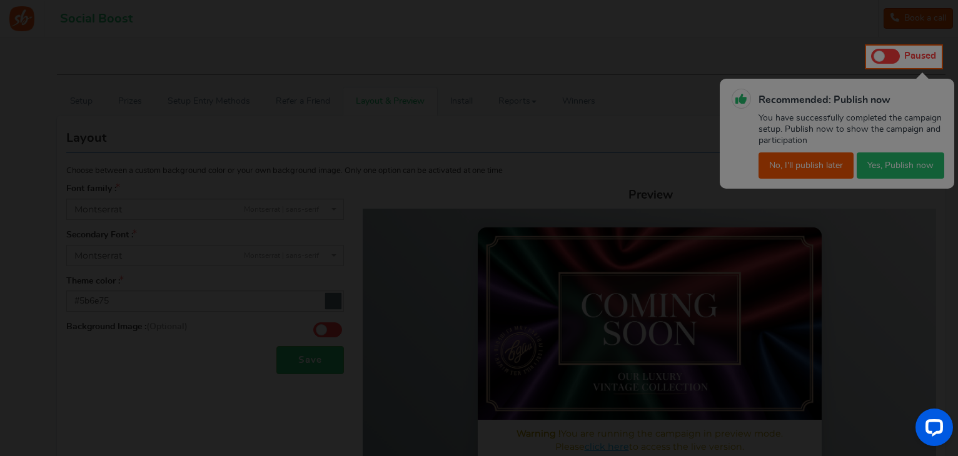
scroll to position [38, 0]
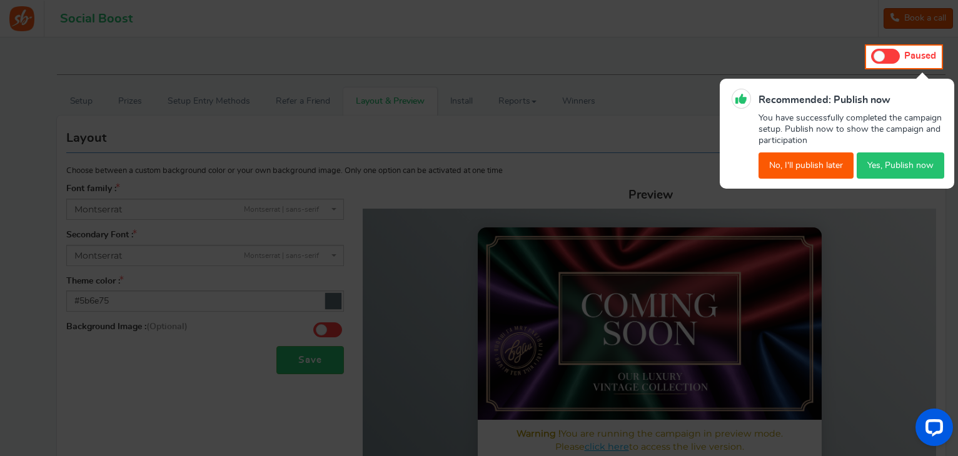
click at [828, 164] on button "No, I'll publish later" at bounding box center [806, 166] width 95 height 26
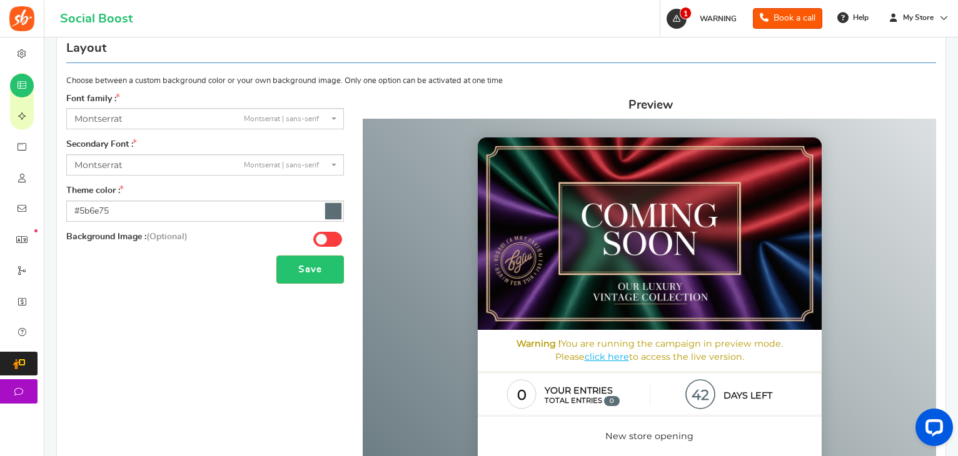
scroll to position [177, 0]
click at [645, 104] on h3 "Preview" at bounding box center [529, 106] width 287 height 26
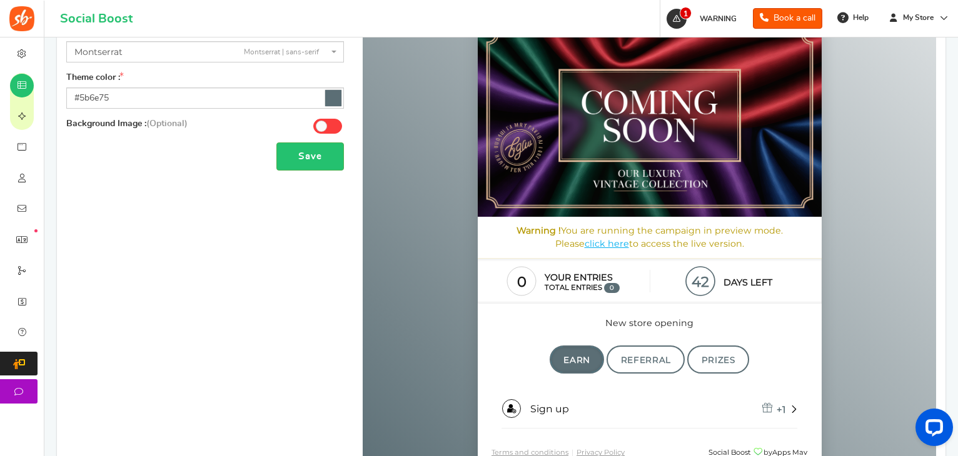
scroll to position [290, 0]
click at [306, 149] on button "Save" at bounding box center [310, 156] width 68 height 28
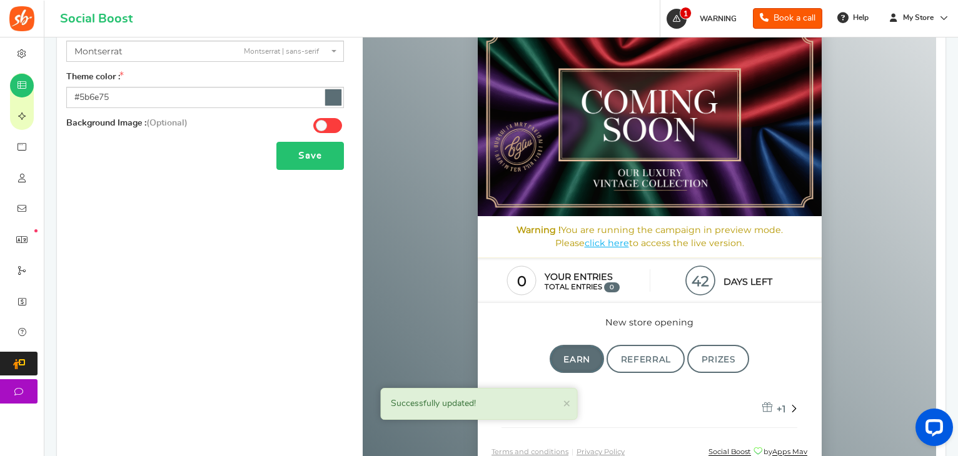
scroll to position [450, 0]
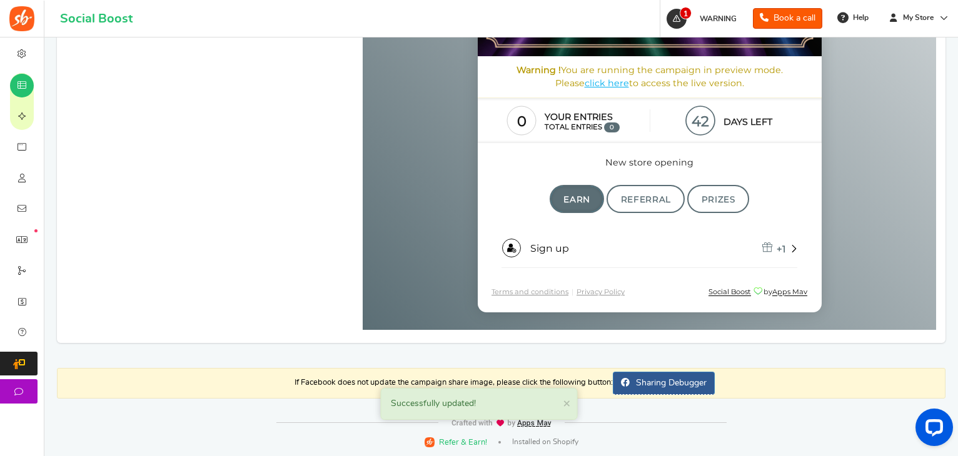
click at [569, 393] on div "Successfully updated! × Close" at bounding box center [479, 404] width 197 height 33
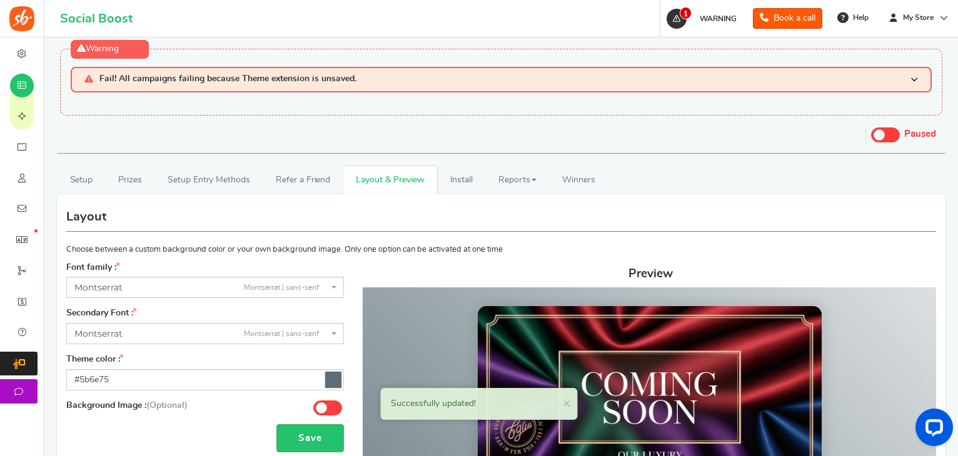
scroll to position [0, 0]
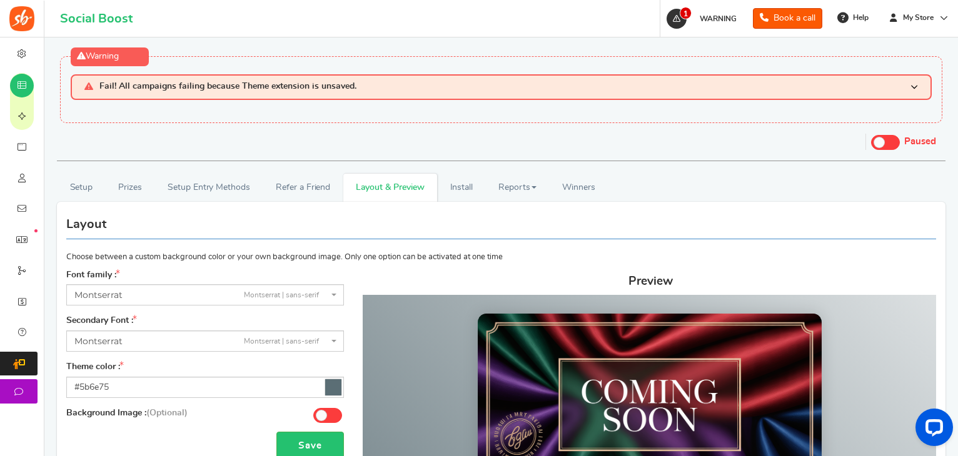
click at [918, 83] on h3 "Fail! All campaigns failing because Theme extension is unsaved." at bounding box center [501, 87] width 861 height 26
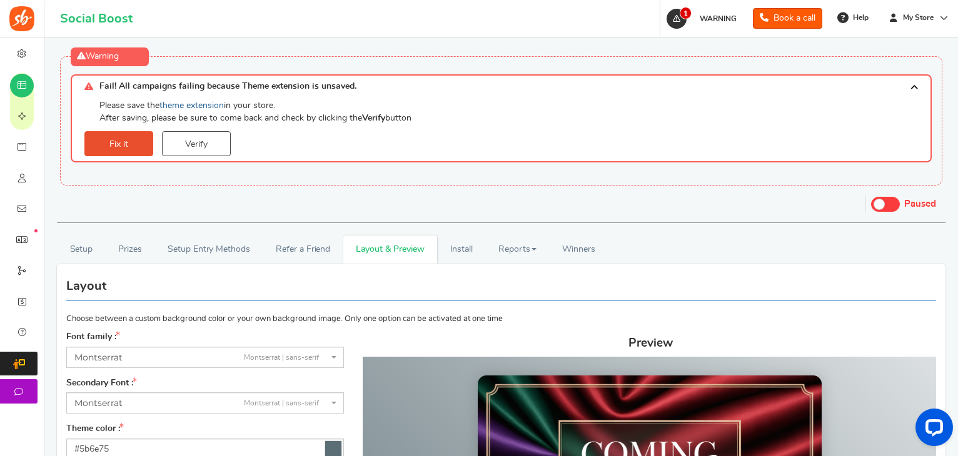
click at [196, 108] on link "theme extension" at bounding box center [191, 105] width 64 height 9
click at [196, 142] on link "Verify" at bounding box center [196, 143] width 69 height 25
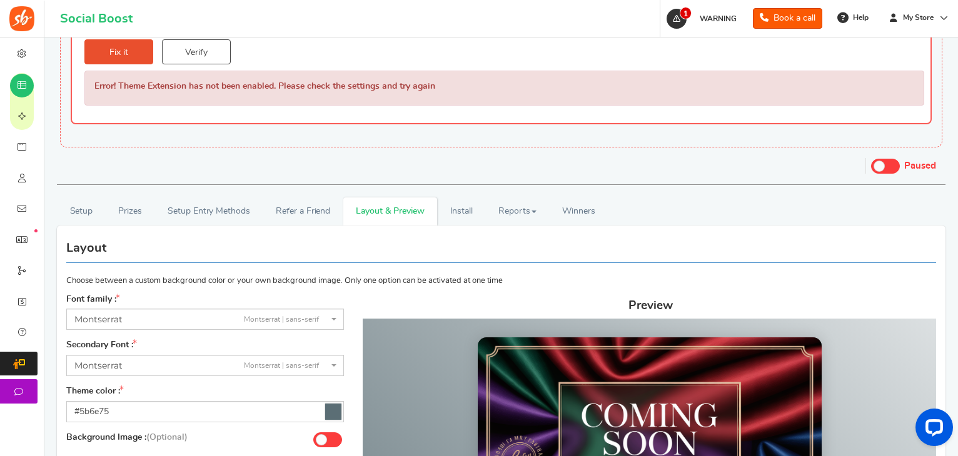
scroll to position [72, 0]
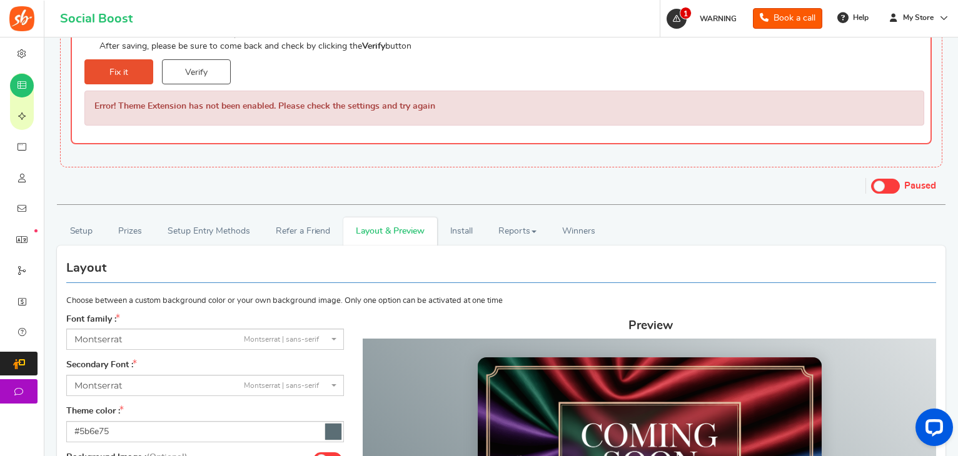
click at [883, 186] on span at bounding box center [879, 186] width 11 height 11
click at [871, 186] on input "Live Paused" at bounding box center [871, 185] width 0 height 8
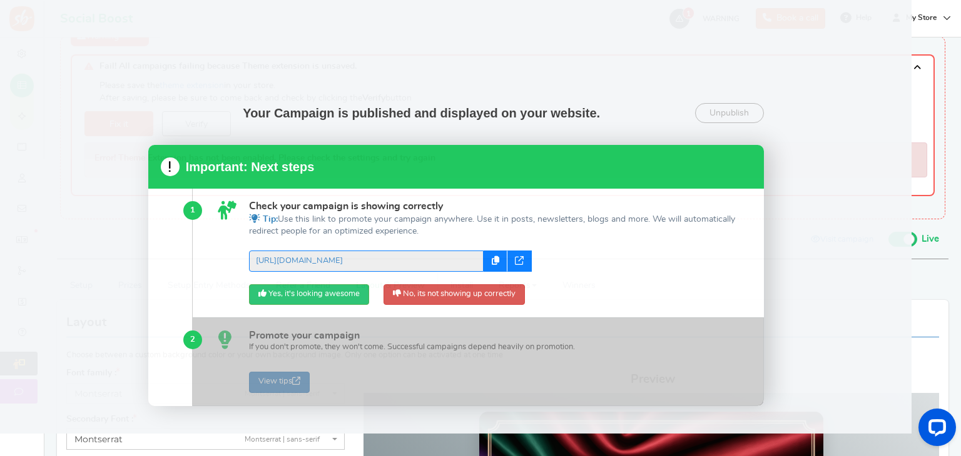
scroll to position [0, 0]
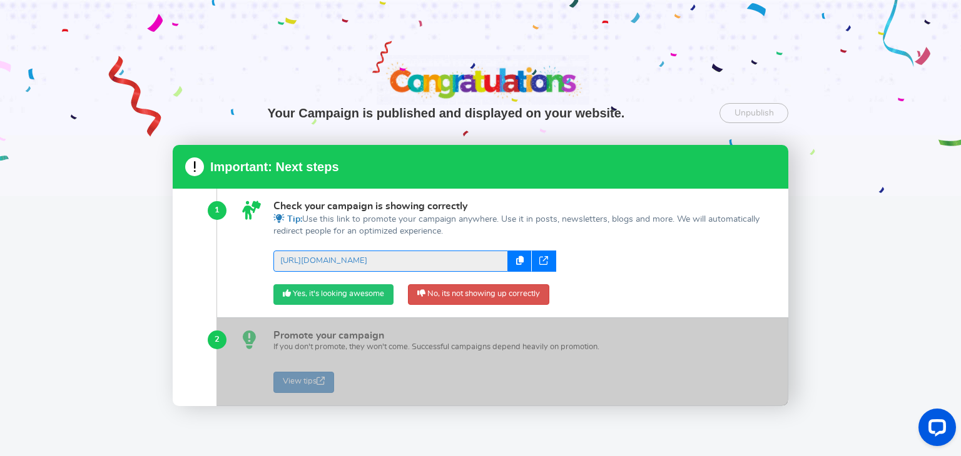
click at [325, 295] on link "Yes, it's looking awesome" at bounding box center [333, 295] width 120 height 21
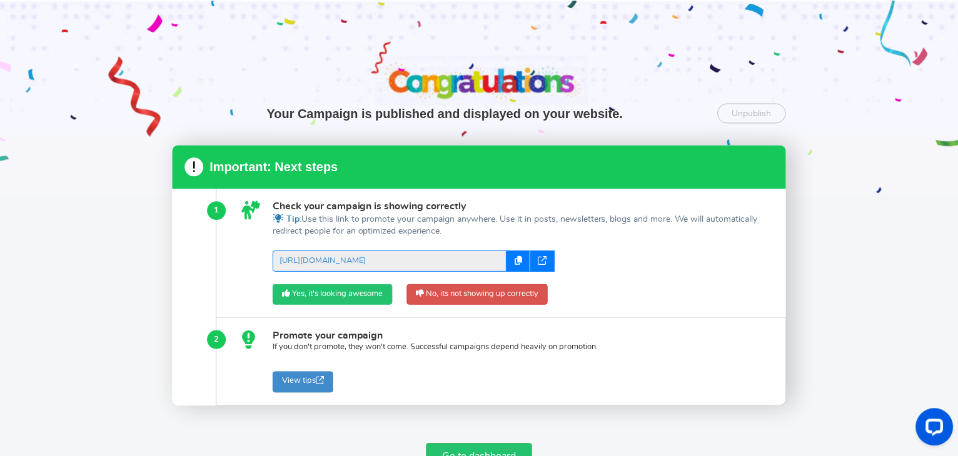
scroll to position [83, 0]
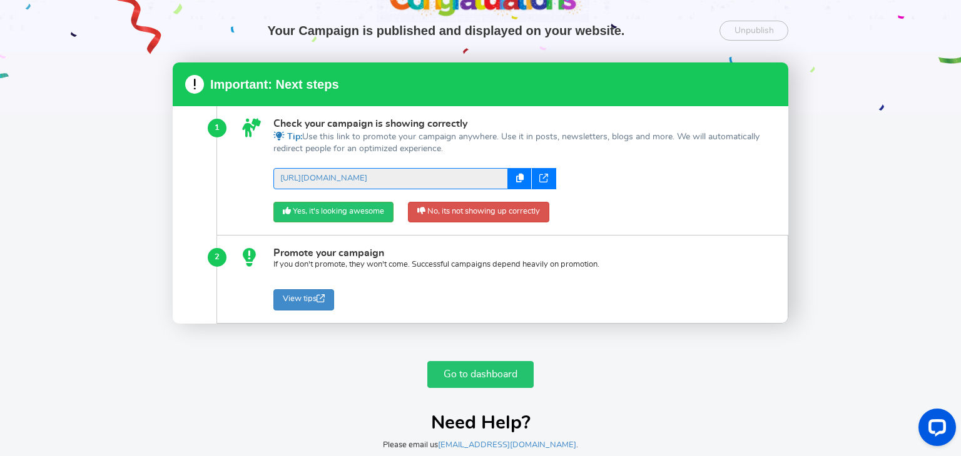
click at [470, 370] on link "Go to dashboard" at bounding box center [480, 374] width 106 height 27
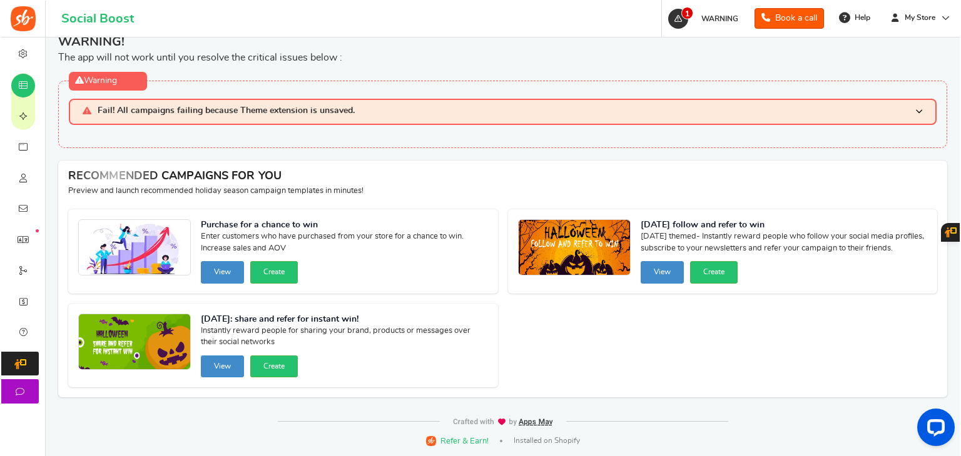
scroll to position [16, 0]
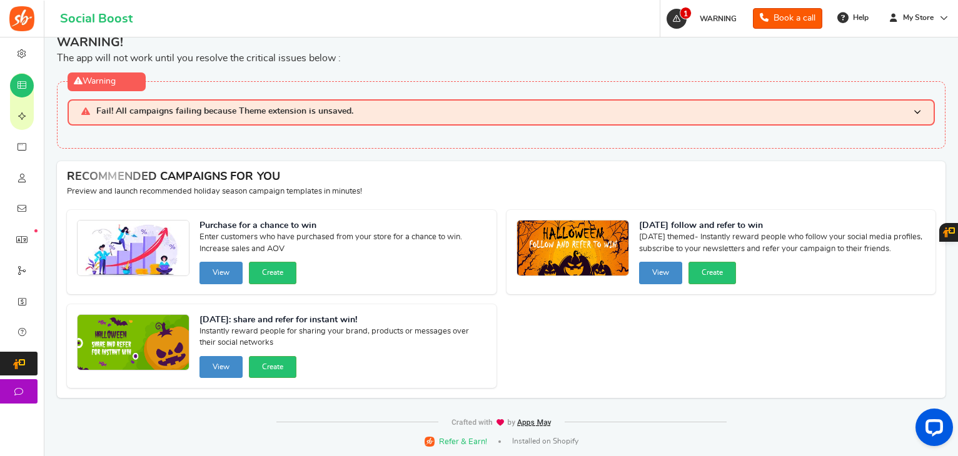
click at [914, 120] on h3 "Fail! All campaigns failing because Theme extension is unsaved." at bounding box center [501, 112] width 867 height 26
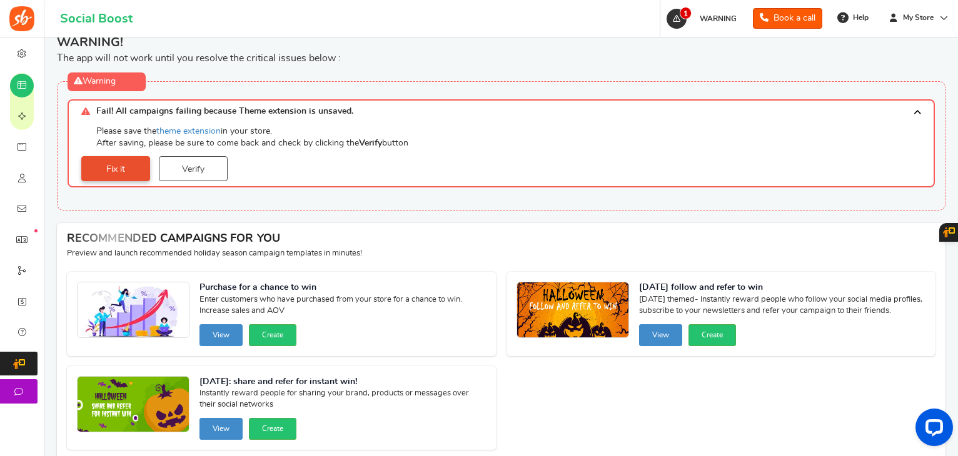
click at [144, 164] on link "Fix it" at bounding box center [115, 168] width 69 height 25
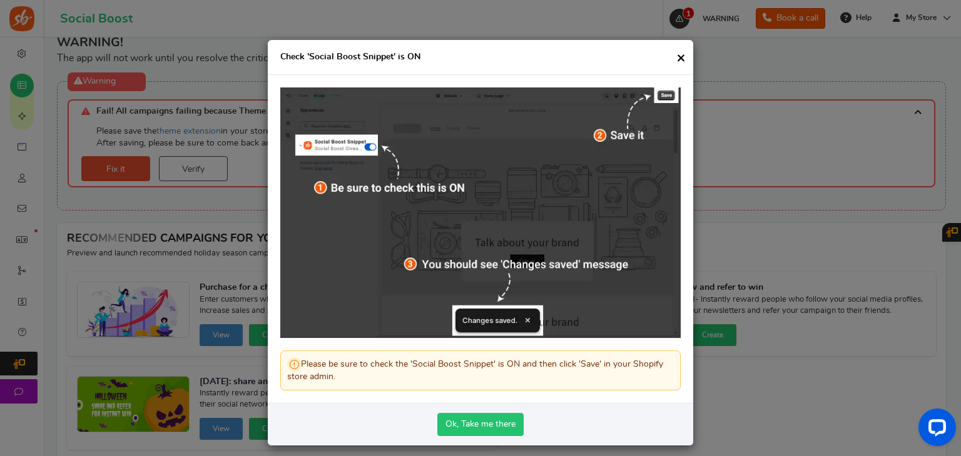
click at [478, 426] on link "Ok, Take me there" at bounding box center [480, 424] width 86 height 23
